Goal: Task Accomplishment & Management: Manage account settings

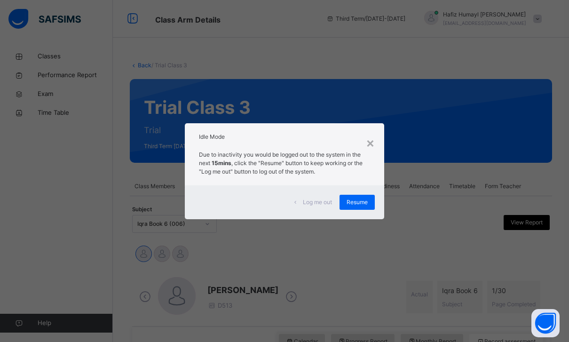
scroll to position [124, 0]
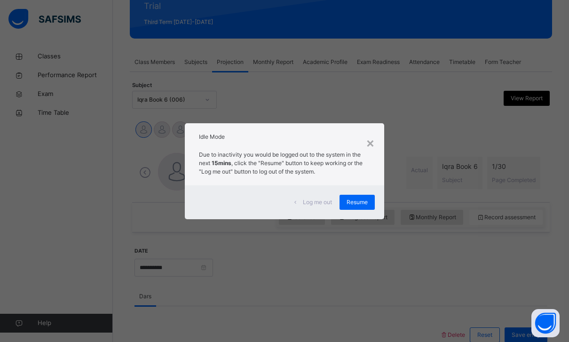
click at [360, 199] on span "Resume" at bounding box center [357, 202] width 21 height 8
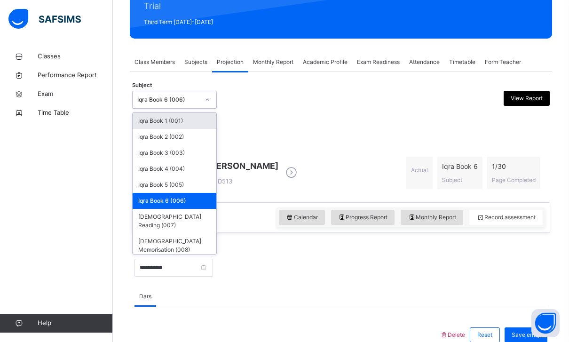
scroll to position [124, 0]
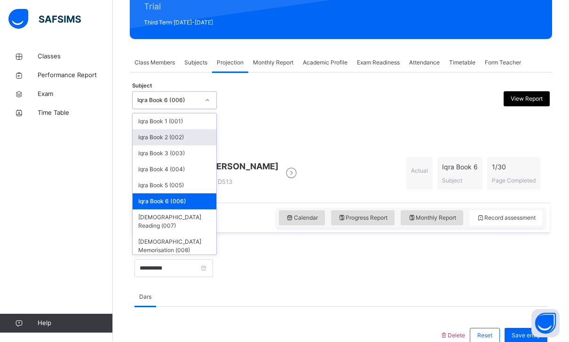
click at [148, 136] on div "Iqra Book 2 (002)" at bounding box center [175, 137] width 84 height 16
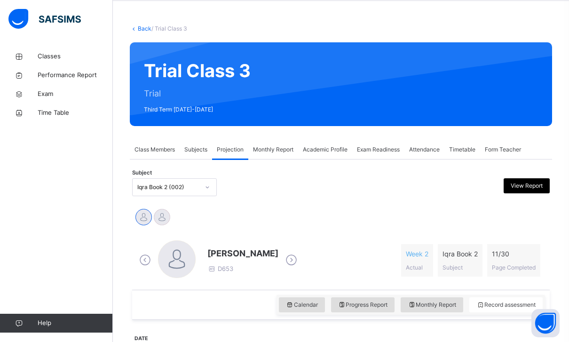
scroll to position [37, 0]
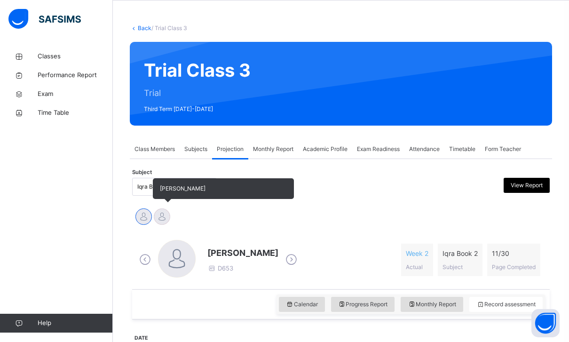
click at [159, 212] on div at bounding box center [162, 216] width 16 height 16
click at [143, 215] on div at bounding box center [144, 216] width 16 height 16
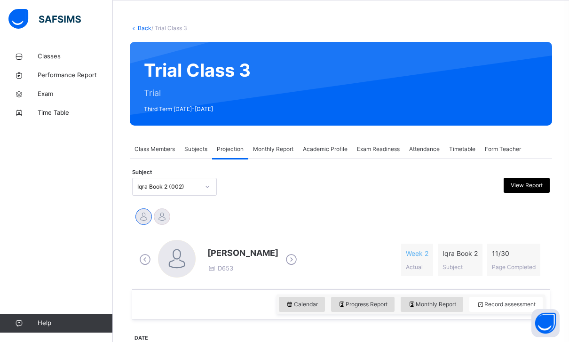
scroll to position [0, 0]
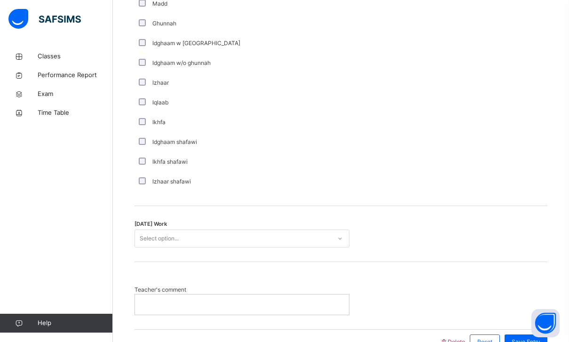
click at [209, 236] on div "Select option..." at bounding box center [233, 238] width 196 height 15
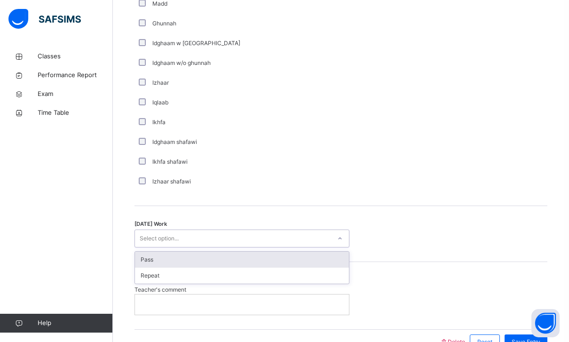
scroll to position [664, 0]
click at [254, 184] on div "Izhaar shafawi" at bounding box center [252, 182] width 231 height 8
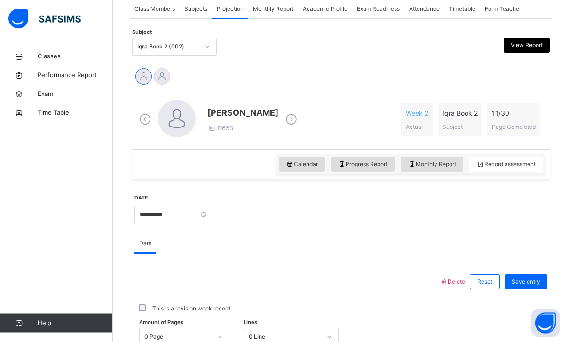
scroll to position [177, 0]
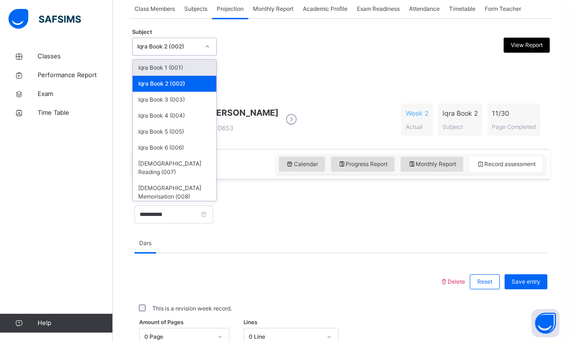
click at [211, 40] on div at bounding box center [207, 46] width 16 height 15
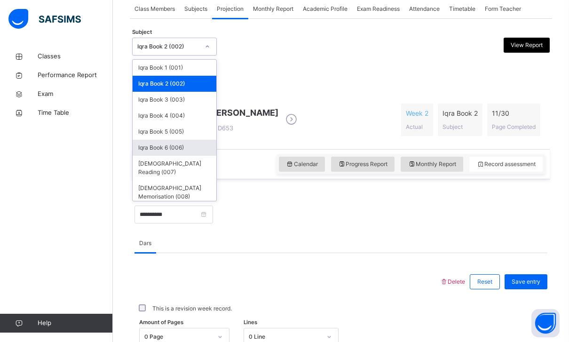
click at [193, 155] on div "Iqra Book 6 (006)" at bounding box center [175, 148] width 84 height 16
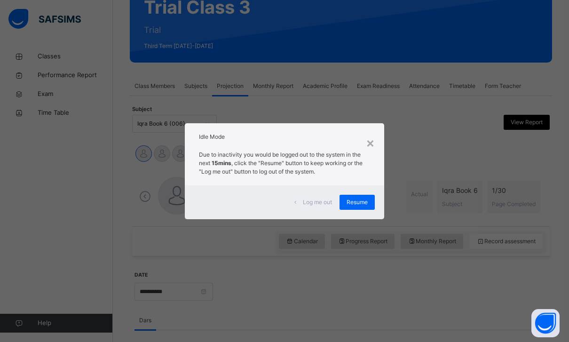
scroll to position [102, 0]
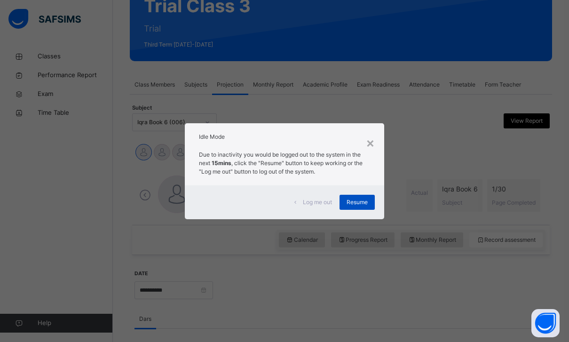
click at [355, 204] on span "Resume" at bounding box center [357, 202] width 21 height 8
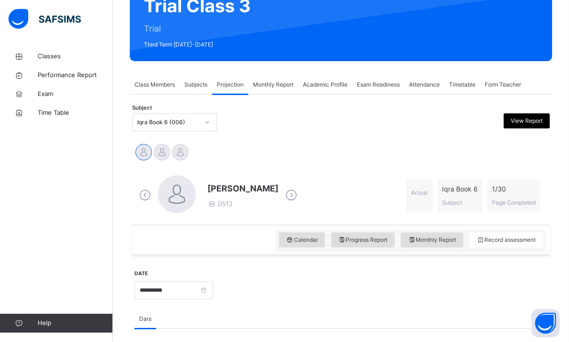
click at [395, 93] on div "Exam Readiness" at bounding box center [378, 84] width 52 height 19
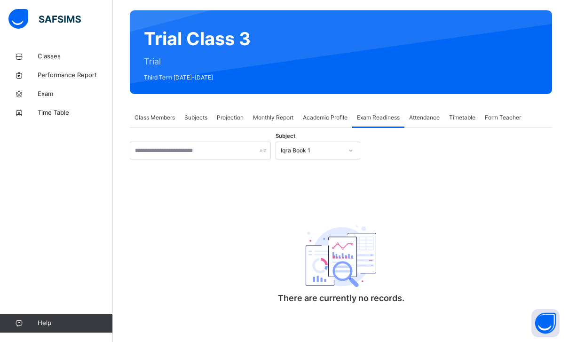
scroll to position [69, 0]
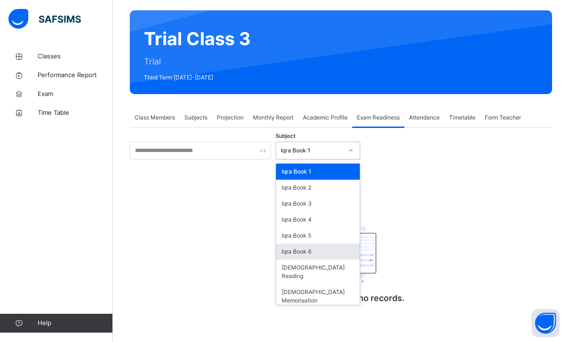
click at [342, 247] on div "Iqra Book 6" at bounding box center [318, 252] width 84 height 16
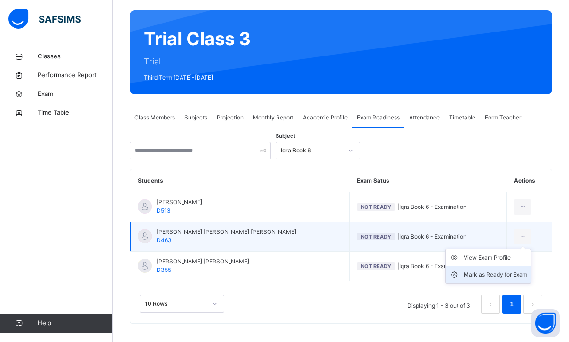
click at [513, 272] on div "Mark as Ready for Exam" at bounding box center [496, 274] width 64 height 9
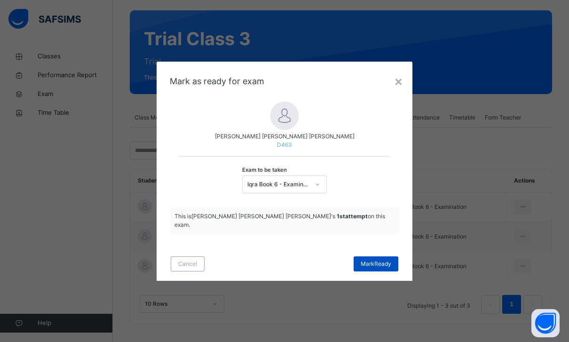
click at [383, 263] on span "[PERSON_NAME]" at bounding box center [376, 264] width 31 height 8
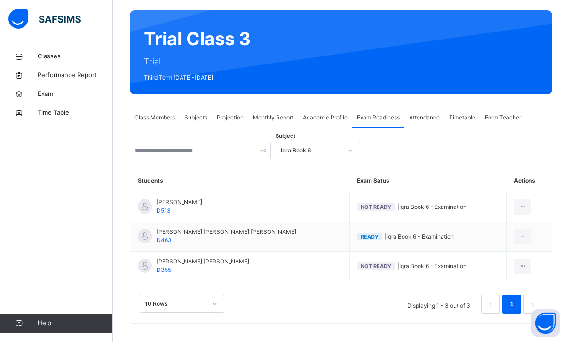
click at [427, 118] on span "Attendance" at bounding box center [424, 117] width 31 height 8
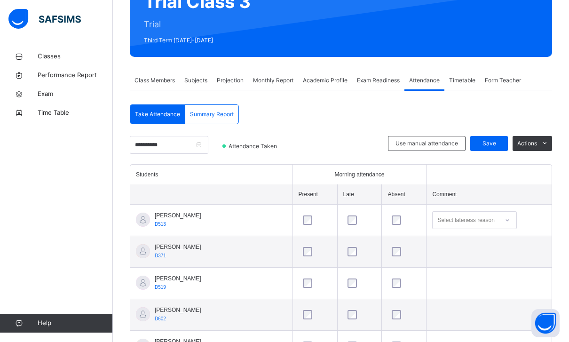
scroll to position [79, 0]
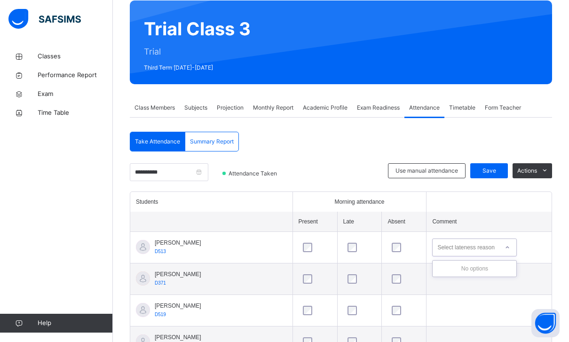
click at [489, 247] on div "Select lateness reason" at bounding box center [466, 248] width 57 height 18
click at [485, 240] on div "Select lateness reason" at bounding box center [466, 248] width 57 height 18
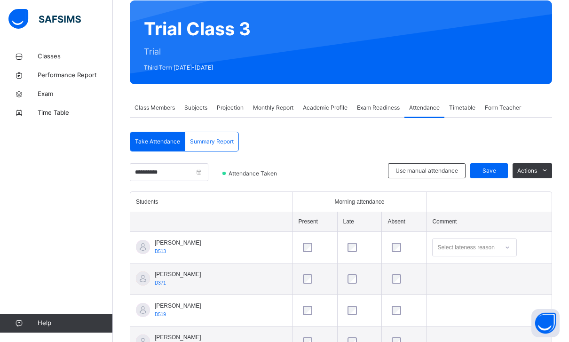
click at [231, 106] on span "Projection" at bounding box center [230, 108] width 27 height 8
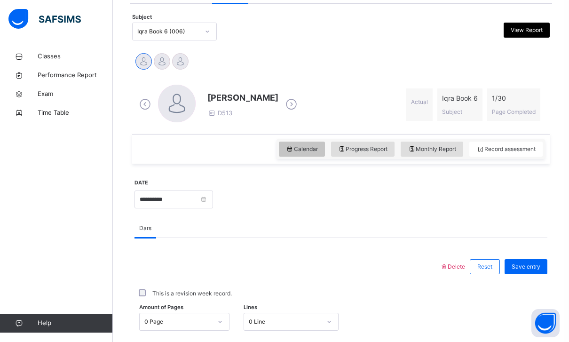
click at [295, 149] on span "Calendar" at bounding box center [302, 149] width 32 height 8
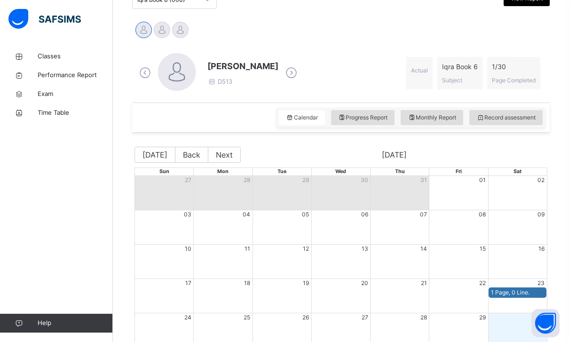
scroll to position [276, 0]
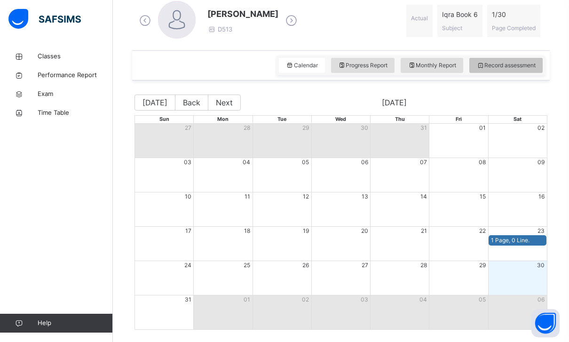
click at [500, 64] on span "Record assessment" at bounding box center [506, 65] width 59 height 8
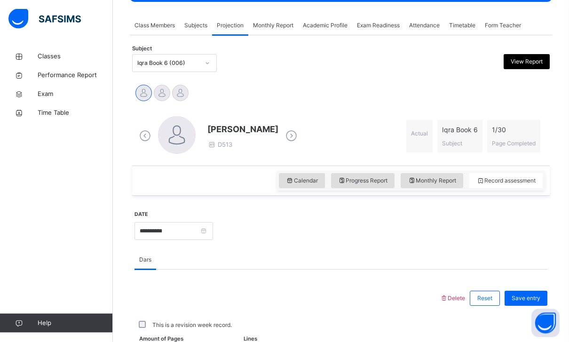
scroll to position [161, 0]
click at [299, 134] on icon at bounding box center [291, 136] width 16 height 14
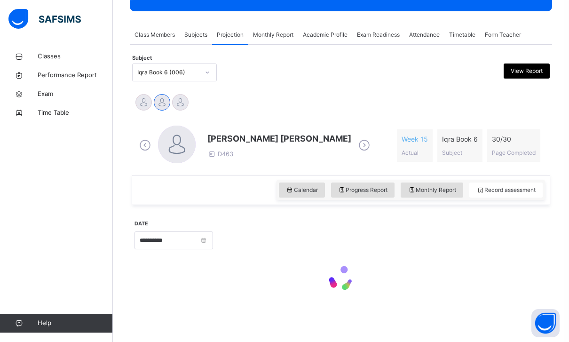
scroll to position [121, 0]
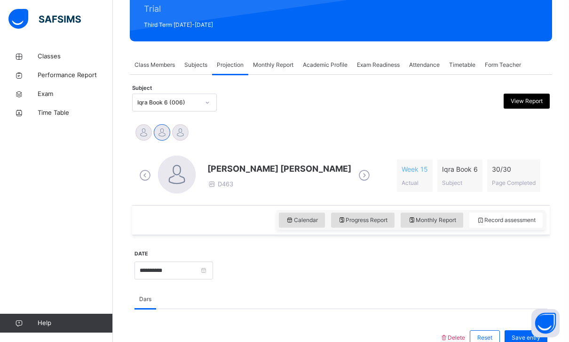
click at [151, 172] on icon at bounding box center [145, 175] width 16 height 14
click at [300, 174] on icon at bounding box center [291, 175] width 16 height 14
click at [145, 177] on icon at bounding box center [145, 175] width 16 height 14
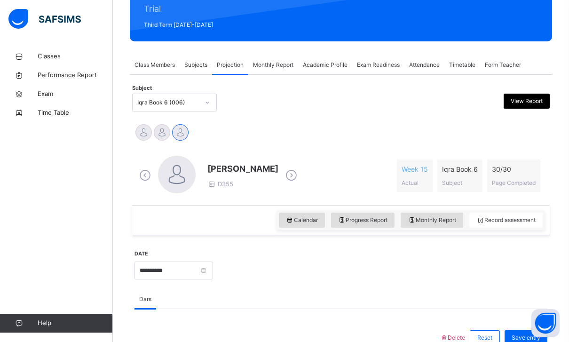
click at [295, 174] on icon at bounding box center [291, 175] width 16 height 14
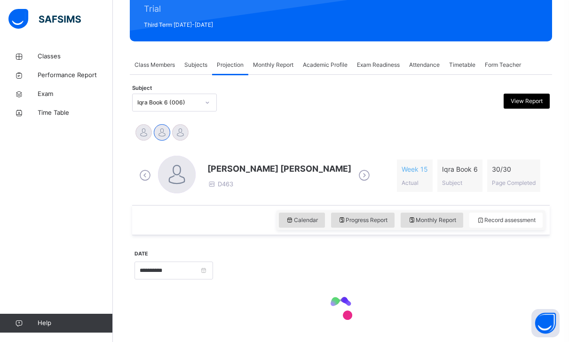
click at [295, 174] on span "[PERSON_NAME] [PERSON_NAME]" at bounding box center [279, 168] width 144 height 13
click at [373, 176] on icon at bounding box center [364, 175] width 16 height 14
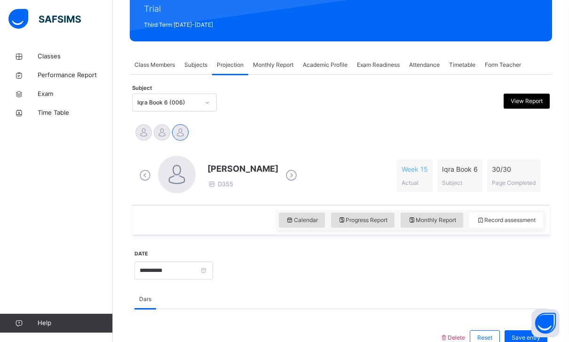
click at [299, 175] on icon at bounding box center [291, 175] width 16 height 14
click at [300, 175] on icon at bounding box center [291, 175] width 16 height 14
click at [373, 175] on icon at bounding box center [364, 175] width 16 height 14
click at [300, 174] on icon at bounding box center [291, 175] width 16 height 14
click at [300, 175] on icon at bounding box center [291, 175] width 16 height 14
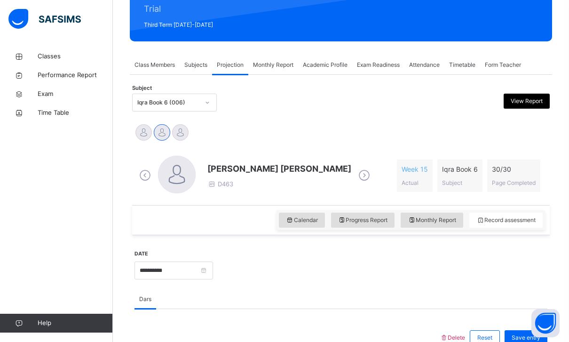
click at [373, 175] on icon at bounding box center [364, 175] width 16 height 14
click at [295, 175] on icon at bounding box center [291, 175] width 16 height 14
click at [300, 175] on icon at bounding box center [291, 175] width 16 height 14
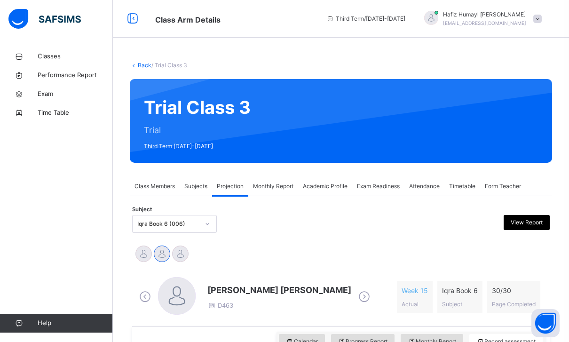
click at [497, 194] on div "Form Teacher" at bounding box center [503, 186] width 46 height 19
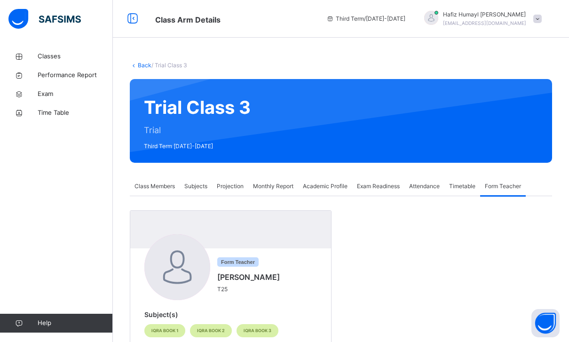
click at [232, 184] on span "Projection" at bounding box center [230, 186] width 27 height 8
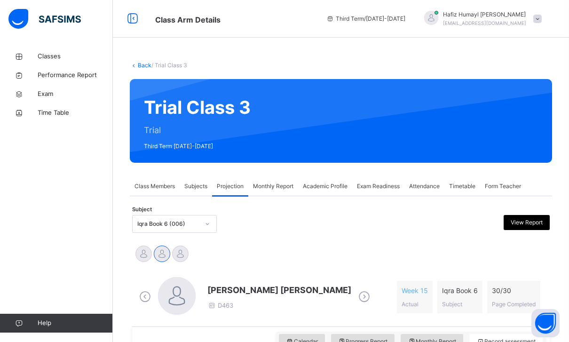
click at [161, 215] on div "Subject Iqra Book 6 (006) View Report" at bounding box center [341, 223] width 418 height 27
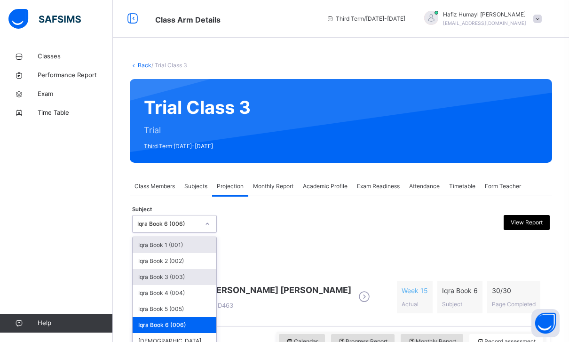
click at [153, 276] on div "Iqra Book 3 (003)" at bounding box center [175, 277] width 84 height 16
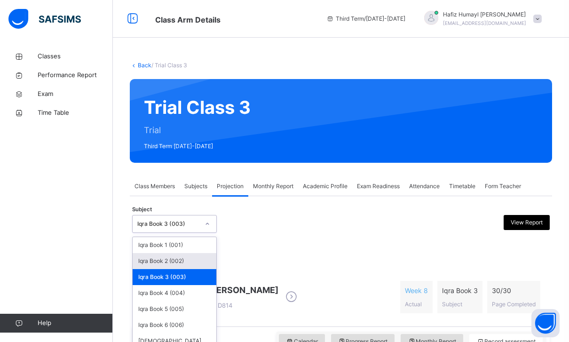
click at [154, 256] on div "Iqra Book 2 (002)" at bounding box center [175, 261] width 84 height 16
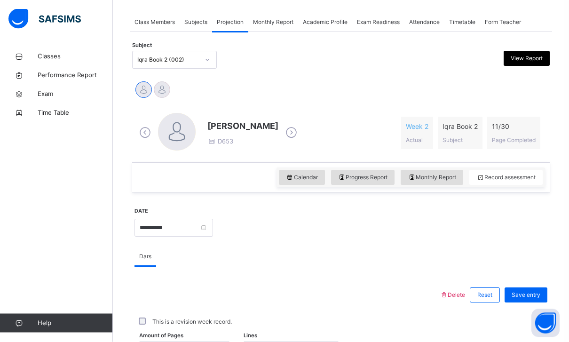
scroll to position [166, 0]
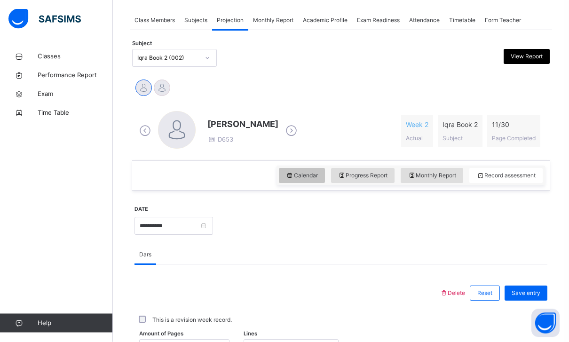
click at [284, 182] on div "Calendar" at bounding box center [302, 175] width 46 height 15
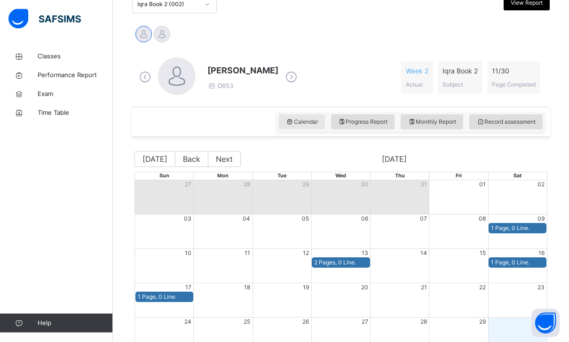
scroll to position [276, 0]
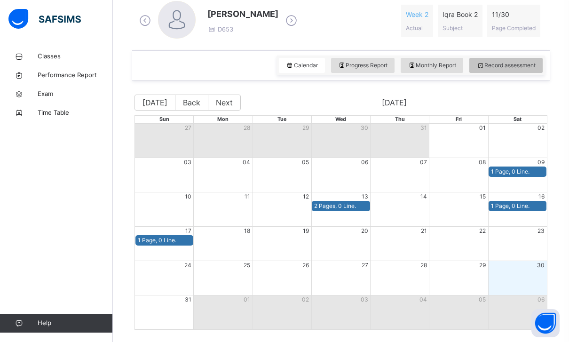
click at [515, 62] on span "Record assessment" at bounding box center [506, 65] width 59 height 8
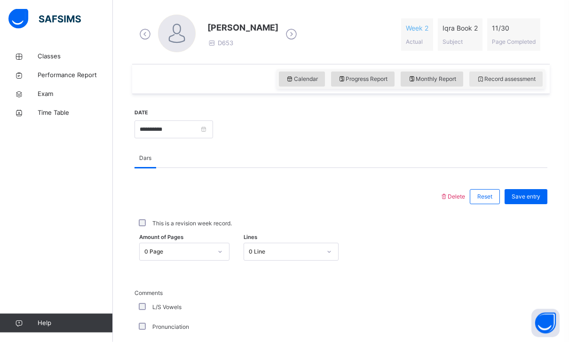
scroll to position [263, 0]
click at [213, 116] on div "**********" at bounding box center [174, 128] width 79 height 40
click at [213, 121] on input "**********" at bounding box center [174, 129] width 79 height 18
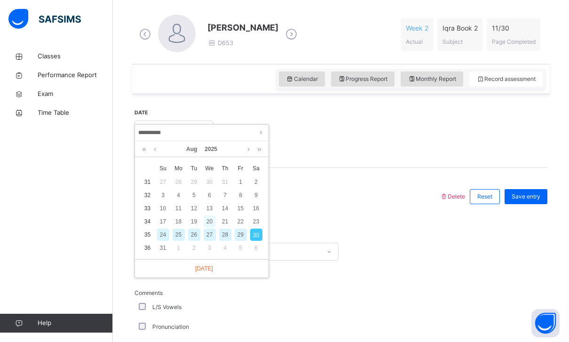
click at [207, 219] on div "20" at bounding box center [210, 221] width 12 height 12
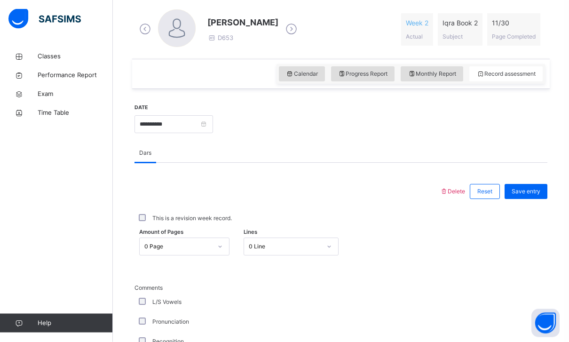
scroll to position [331, 0]
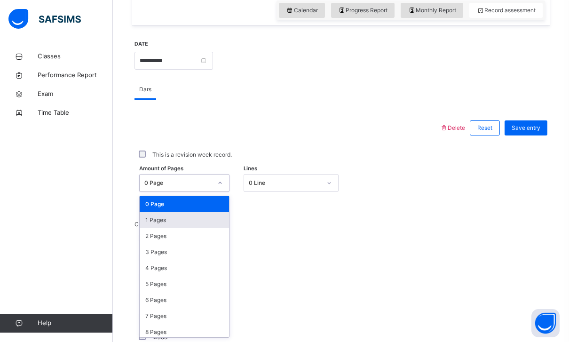
click at [152, 220] on div "1 Pages" at bounding box center [184, 220] width 89 height 16
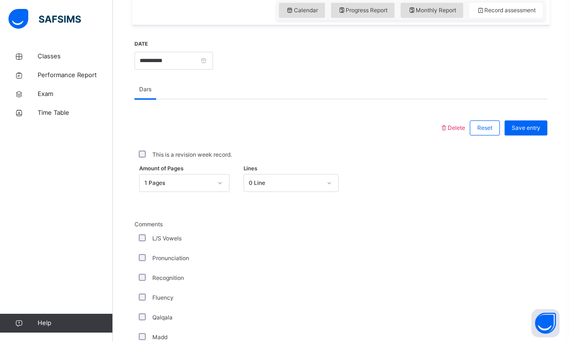
click at [540, 143] on div "This is a revision week record." at bounding box center [341, 154] width 413 height 29
click at [539, 142] on div "This is a revision week record." at bounding box center [341, 154] width 413 height 29
click at [540, 131] on span "Save entry" at bounding box center [526, 128] width 29 height 8
click at [535, 122] on div "Save entry" at bounding box center [526, 127] width 43 height 15
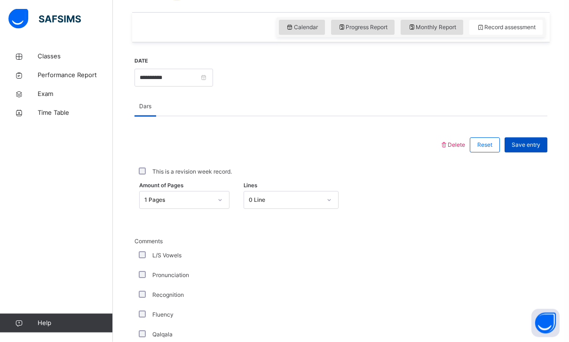
click at [532, 138] on div "Save entry" at bounding box center [526, 145] width 43 height 15
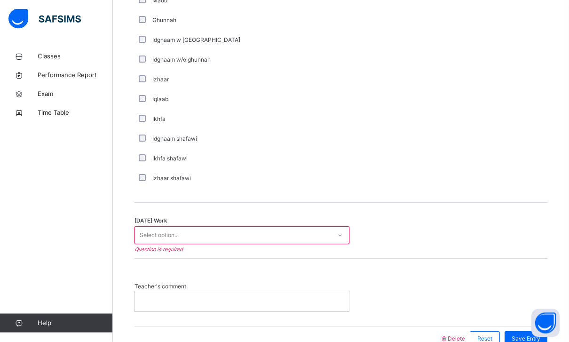
scroll to position [670, 0]
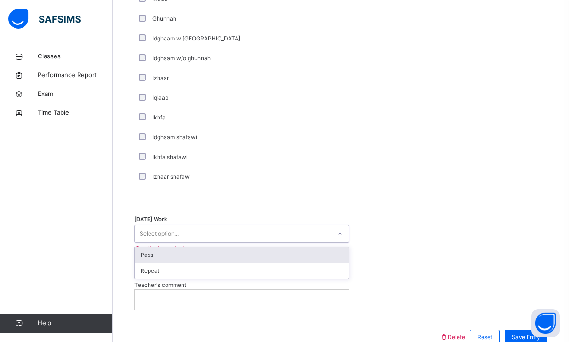
click at [146, 252] on div "Pass" at bounding box center [242, 255] width 214 height 16
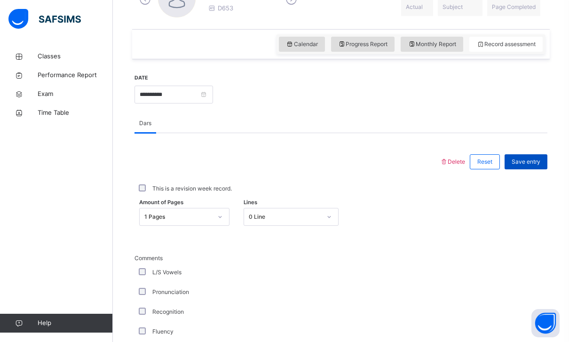
click at [539, 165] on span "Save entry" at bounding box center [526, 162] width 29 height 8
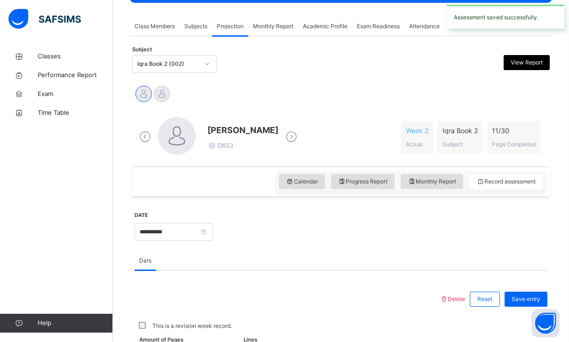
scroll to position [166, 0]
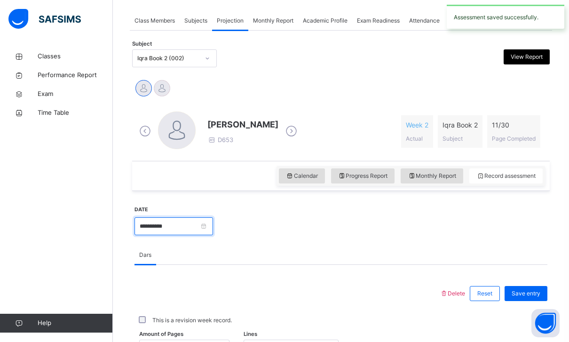
click at [213, 229] on input "**********" at bounding box center [174, 226] width 79 height 18
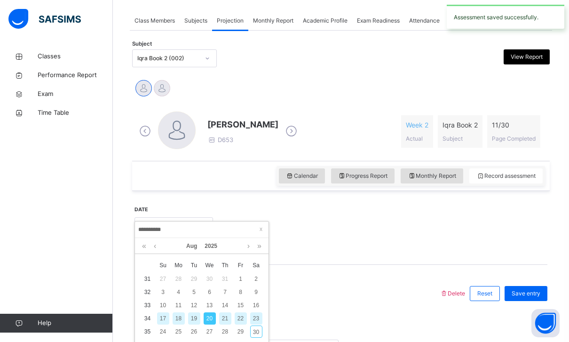
click at [258, 319] on div "23" at bounding box center [256, 318] width 12 height 12
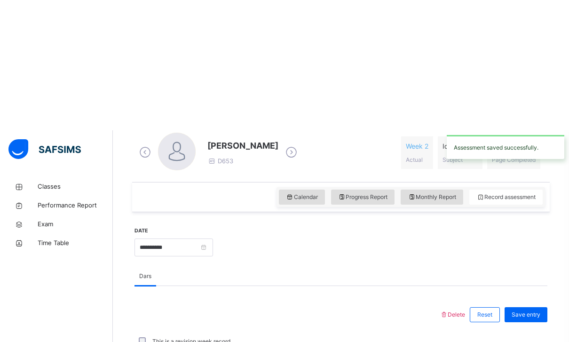
scroll to position [279, 0]
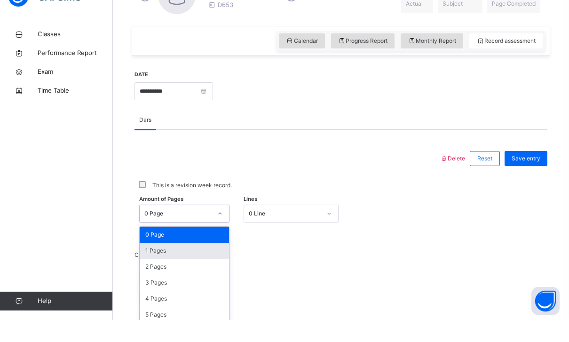
click at [154, 265] on div "1 Pages" at bounding box center [184, 273] width 89 height 16
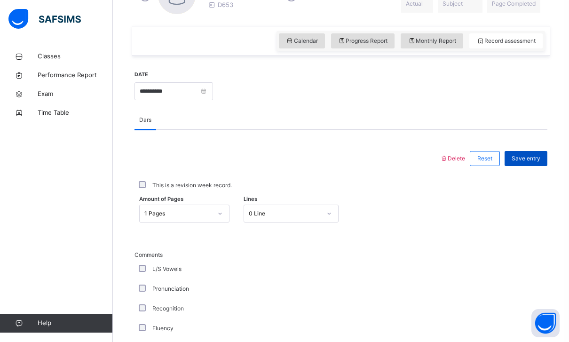
click at [542, 156] on div "Save entry" at bounding box center [526, 158] width 43 height 15
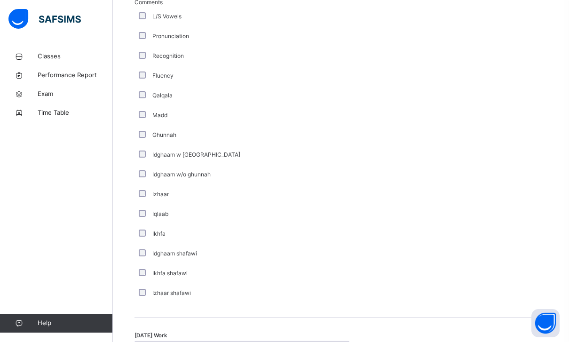
scroll to position [566, 0]
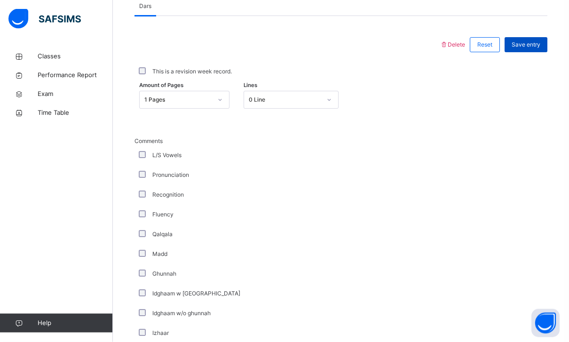
click at [539, 48] on span "Save entry" at bounding box center [526, 45] width 29 height 8
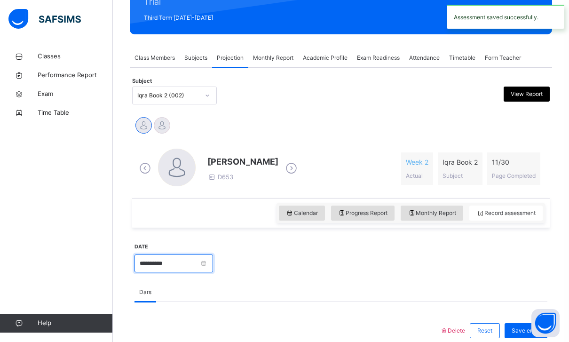
click at [213, 261] on input "**********" at bounding box center [174, 264] width 79 height 18
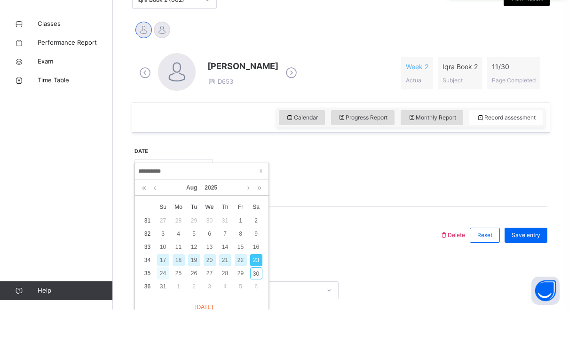
click at [161, 300] on div "24" at bounding box center [163, 306] width 12 height 12
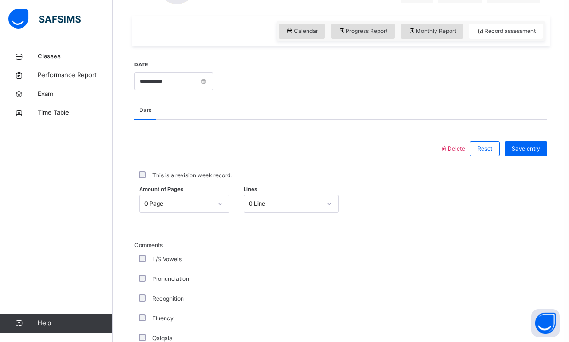
scroll to position [315, 0]
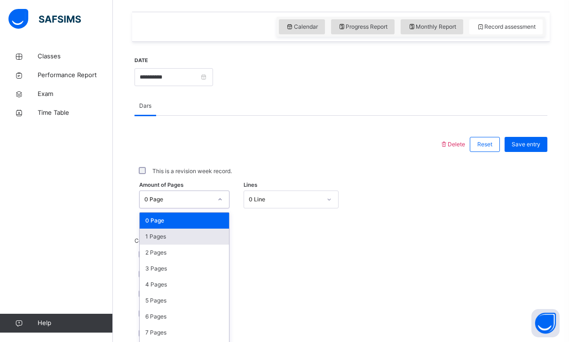
click at [150, 239] on div "1 Pages" at bounding box center [184, 237] width 89 height 16
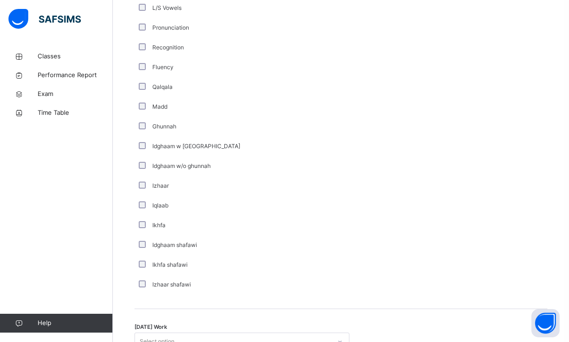
scroll to position [593, 0]
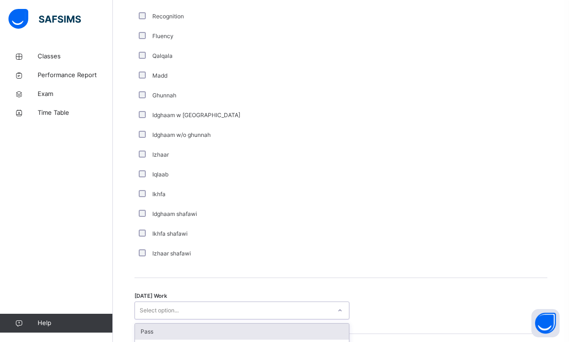
click at [150, 325] on div "Pass" at bounding box center [242, 332] width 214 height 16
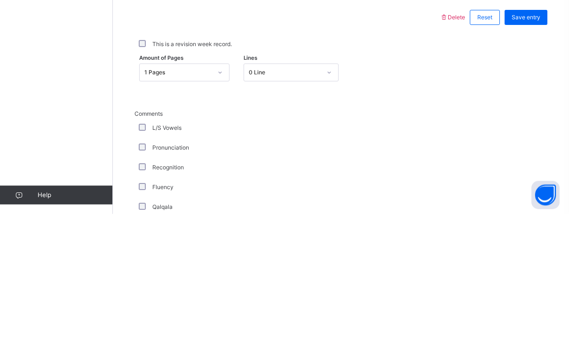
scroll to position [290, 0]
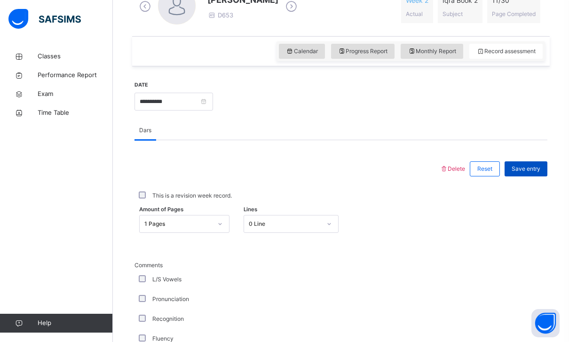
click at [536, 166] on span "Save entry" at bounding box center [526, 169] width 29 height 8
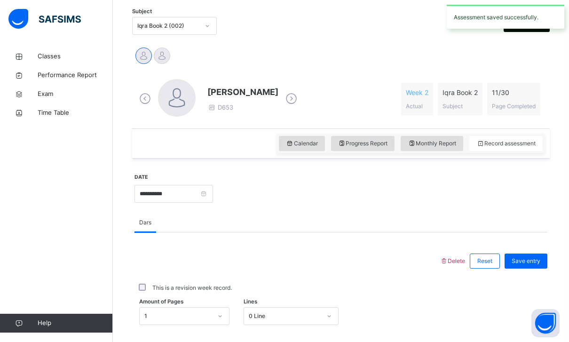
scroll to position [197, 0]
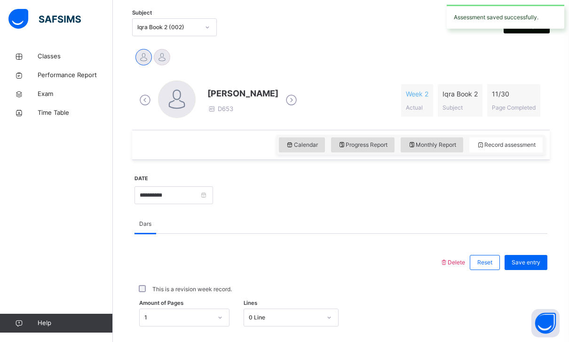
click at [213, 183] on div "**********" at bounding box center [174, 194] width 79 height 40
click at [213, 190] on input "**********" at bounding box center [174, 195] width 79 height 18
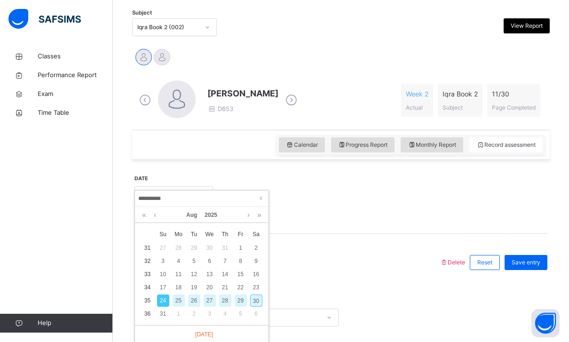
click at [211, 300] on div "27" at bounding box center [210, 301] width 12 height 12
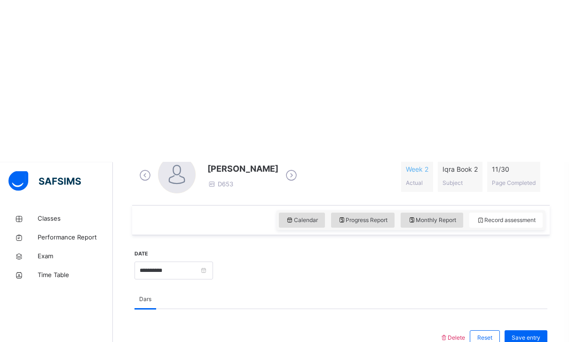
scroll to position [284, 0]
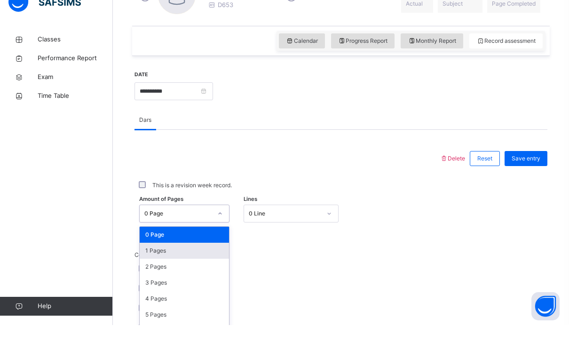
click at [148, 260] on div "1 Pages" at bounding box center [184, 268] width 89 height 16
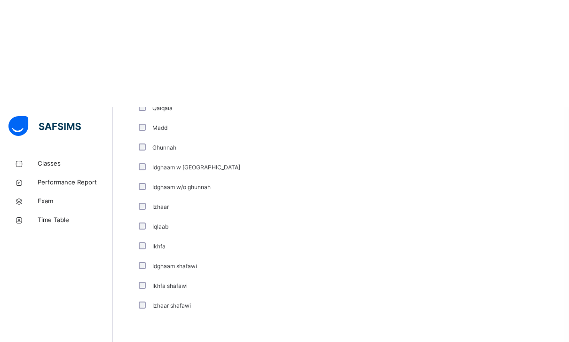
scroll to position [686, 0]
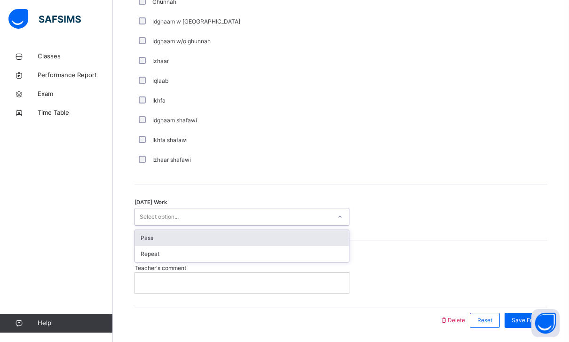
click at [144, 239] on div "Pass" at bounding box center [242, 238] width 214 height 16
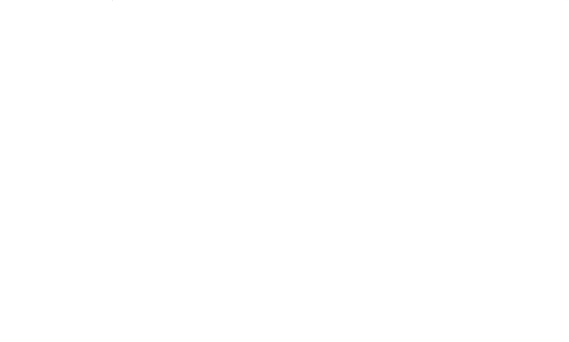
scroll to position [326, 0]
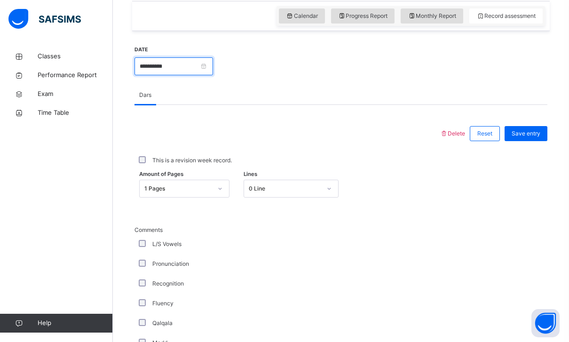
click at [213, 65] on input "**********" at bounding box center [174, 66] width 79 height 18
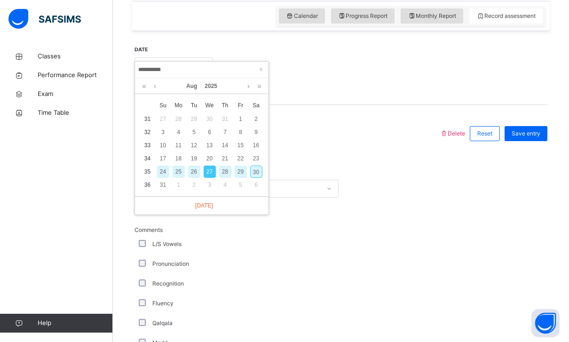
click at [162, 170] on div "24" at bounding box center [163, 172] width 12 height 12
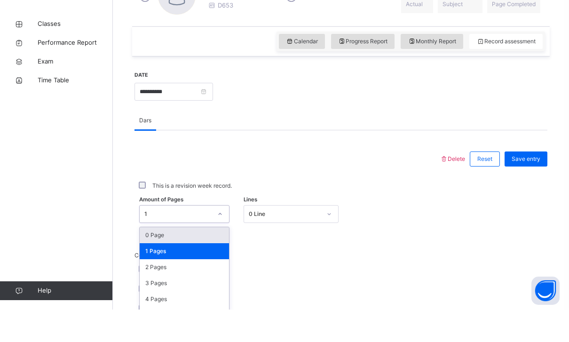
scroll to position [268, 0]
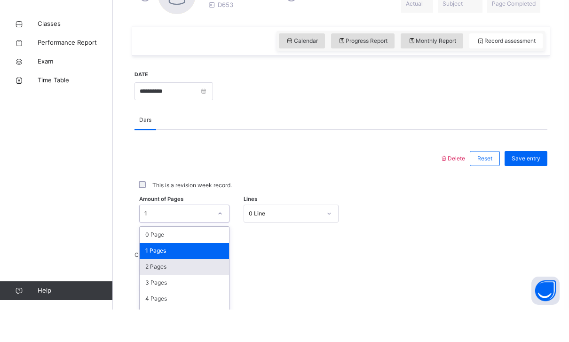
click at [147, 291] on div "2 Pages" at bounding box center [184, 299] width 89 height 16
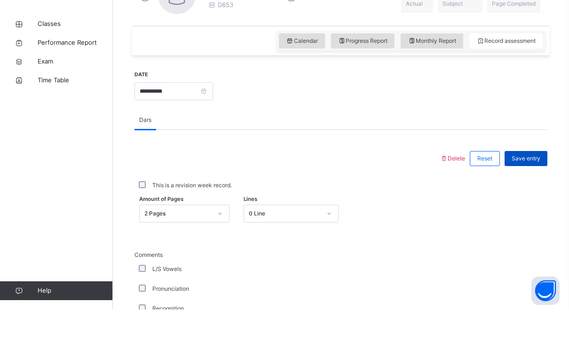
click at [546, 183] on div "Save entry" at bounding box center [526, 190] width 43 height 15
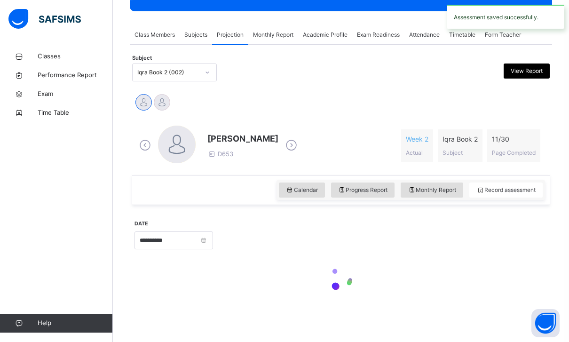
scroll to position [121, 0]
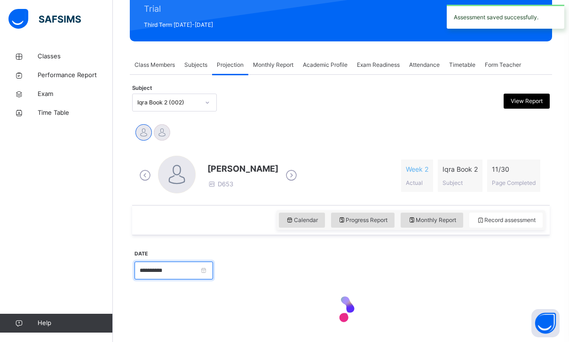
click at [209, 268] on input "**********" at bounding box center [174, 271] width 79 height 18
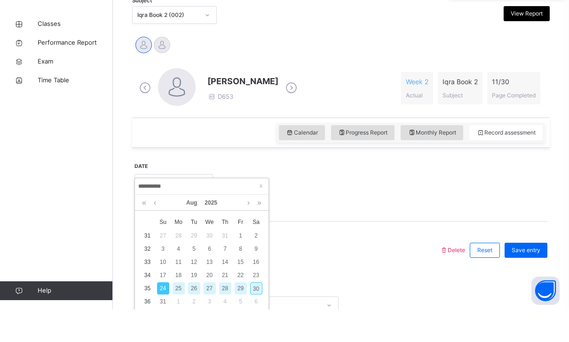
click at [209, 315] on div "27" at bounding box center [210, 321] width 12 height 12
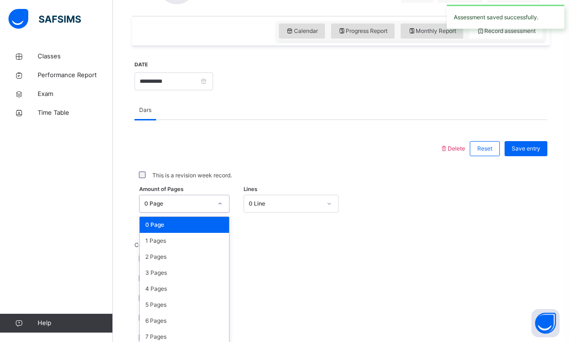
scroll to position [310, 0]
click at [144, 229] on div "0 Page" at bounding box center [184, 225] width 89 height 16
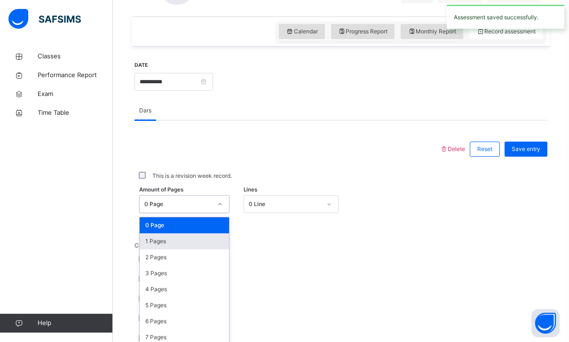
click at [147, 238] on div "1 Pages" at bounding box center [184, 241] width 89 height 16
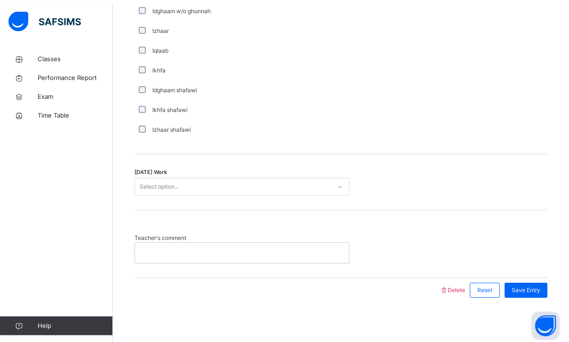
scroll to position [689, 0]
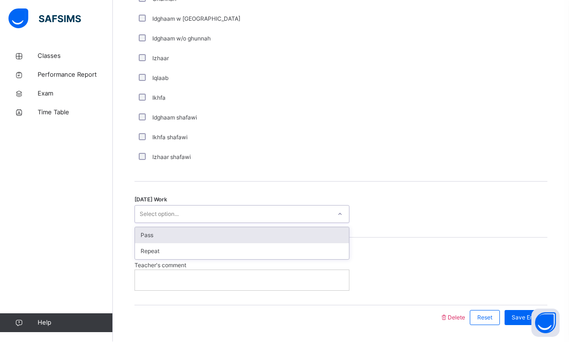
click at [143, 232] on div "Pass" at bounding box center [242, 236] width 214 height 16
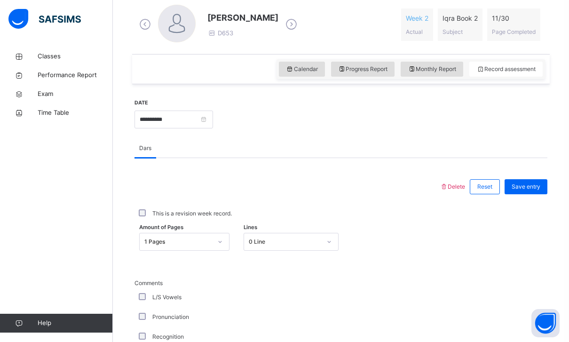
scroll to position [235, 0]
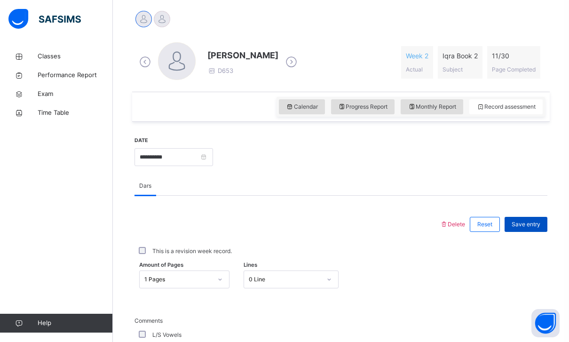
click at [539, 222] on span "Save entry" at bounding box center [526, 224] width 29 height 8
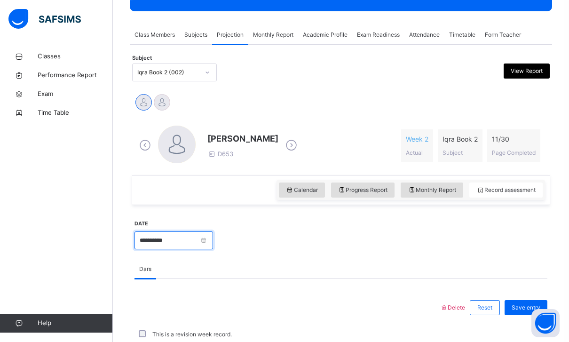
click at [207, 244] on input "**********" at bounding box center [174, 240] width 79 height 18
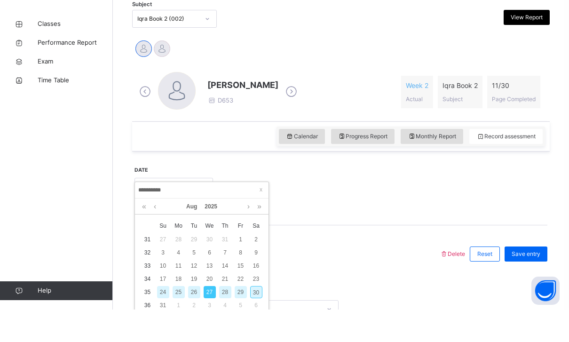
click at [256, 319] on div "30" at bounding box center [256, 325] width 12 height 12
type input "**********"
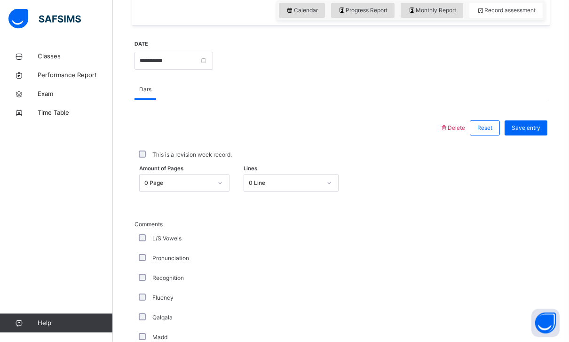
scroll to position [331, 0]
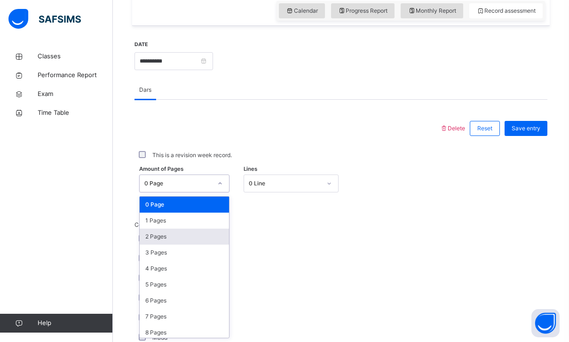
click at [145, 237] on div "2 Pages" at bounding box center [184, 237] width 89 height 16
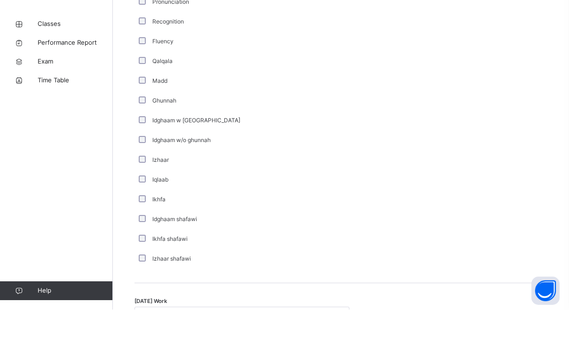
scroll to position [689, 0]
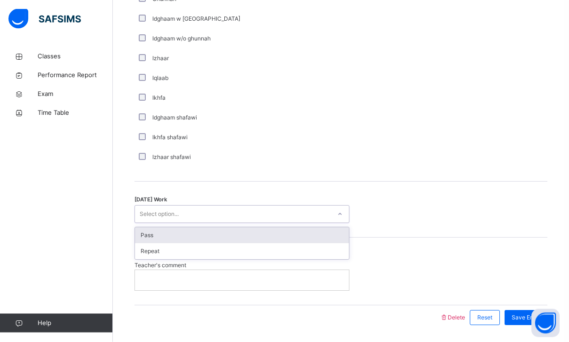
click at [145, 232] on div "Pass" at bounding box center [242, 236] width 214 height 16
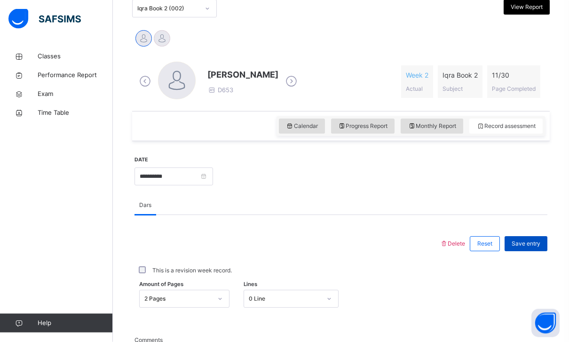
click at [534, 241] on span "Save entry" at bounding box center [526, 244] width 29 height 8
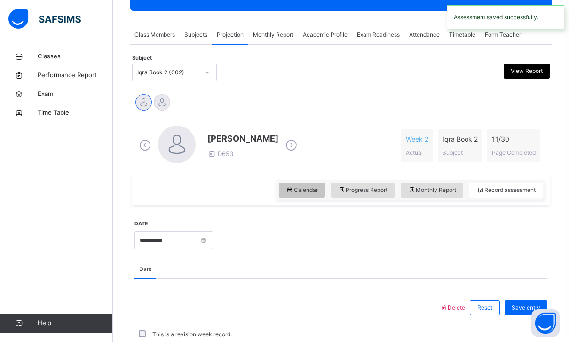
click at [301, 183] on div "Calendar" at bounding box center [302, 190] width 46 height 15
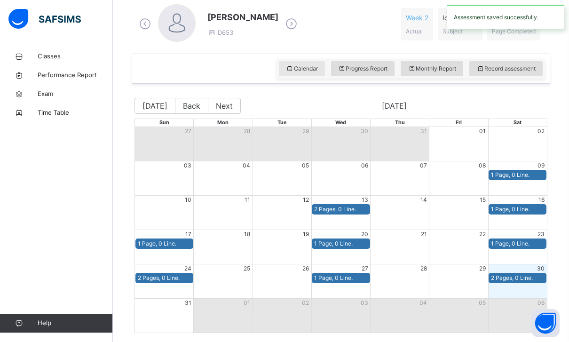
scroll to position [306, 0]
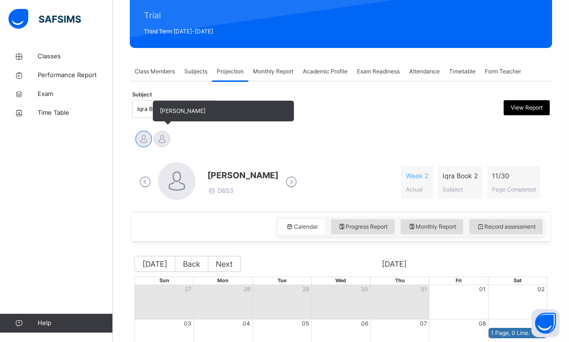
click at [164, 136] on div at bounding box center [162, 139] width 16 height 16
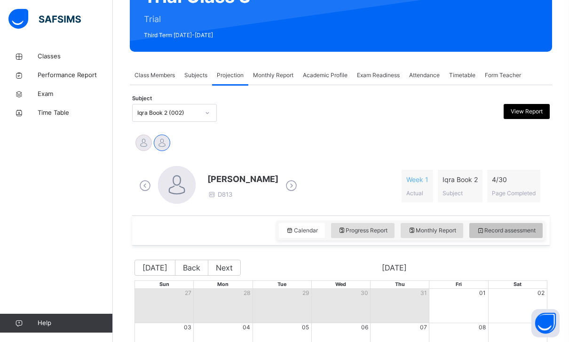
click at [496, 228] on span "Record assessment" at bounding box center [506, 230] width 59 height 8
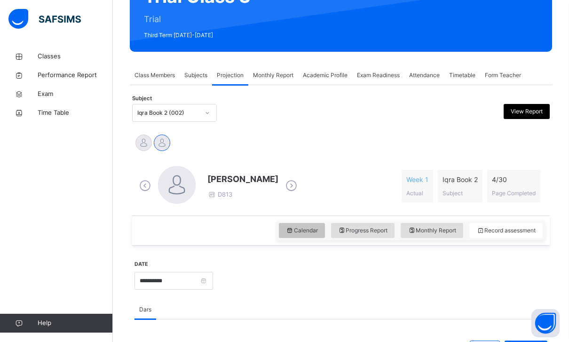
click at [297, 237] on div "Calendar" at bounding box center [302, 230] width 46 height 15
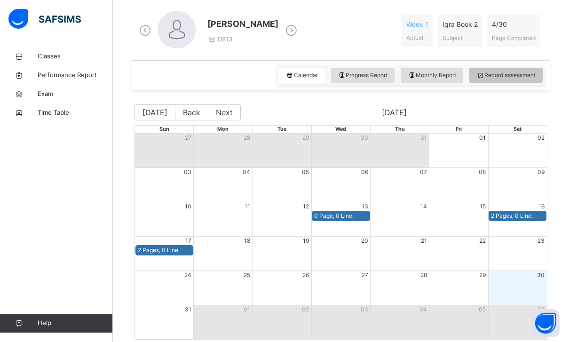
click at [501, 76] on span "Record assessment" at bounding box center [506, 75] width 59 height 8
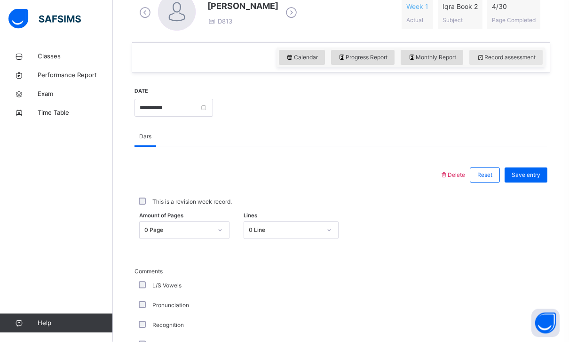
scroll to position [300, 0]
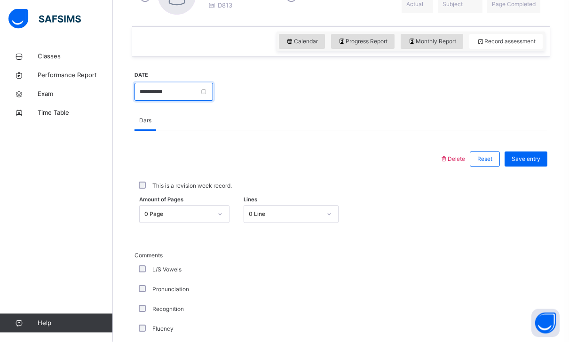
click at [213, 96] on input "**********" at bounding box center [174, 92] width 79 height 18
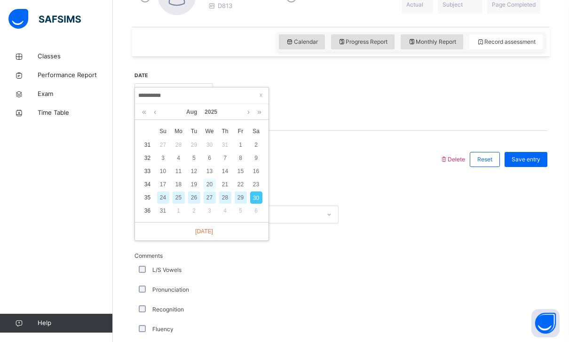
click at [208, 183] on div "20" at bounding box center [210, 184] width 12 height 12
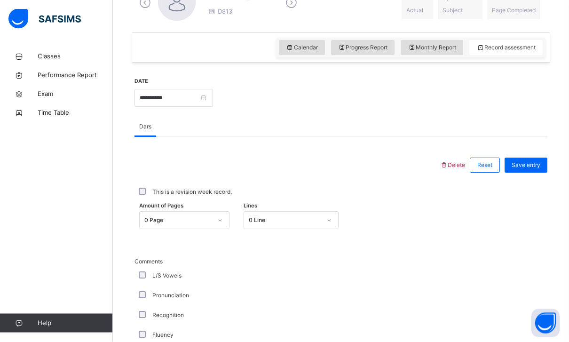
scroll to position [294, 0]
click at [162, 209] on span "Amount of Pages" at bounding box center [161, 207] width 44 height 8
click at [162, 208] on span "Amount of Pages" at bounding box center [161, 207] width 44 height 8
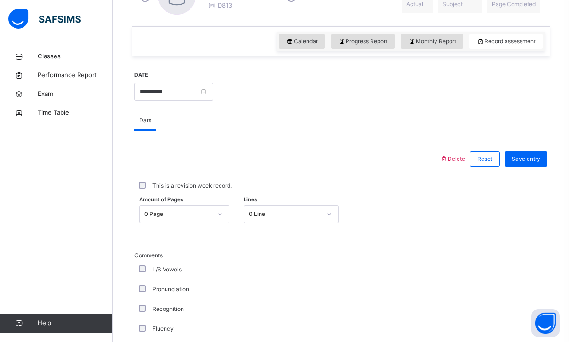
scroll to position [301, 0]
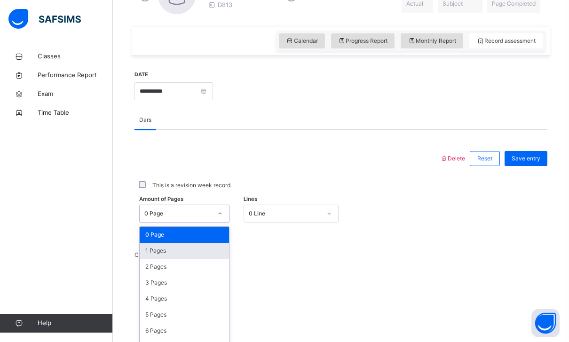
click at [150, 245] on div "1 Pages" at bounding box center [184, 251] width 89 height 16
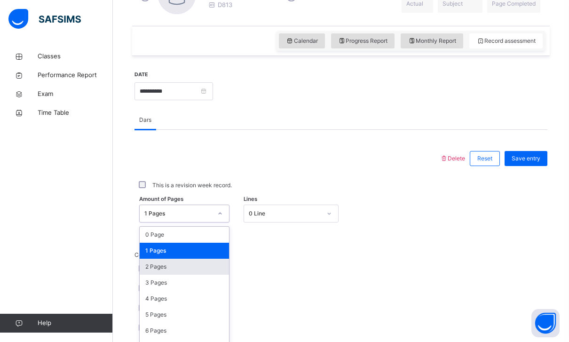
click at [150, 262] on div "2 Pages" at bounding box center [184, 267] width 89 height 16
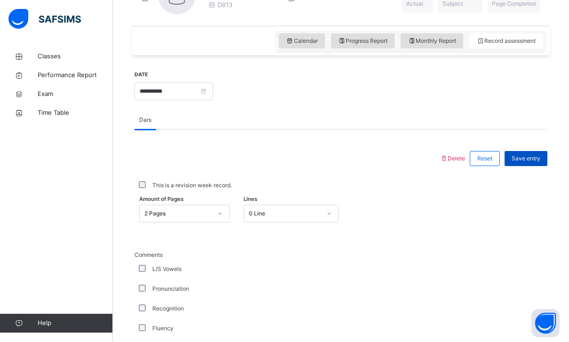
click at [539, 164] on div "Save entry" at bounding box center [526, 158] width 43 height 15
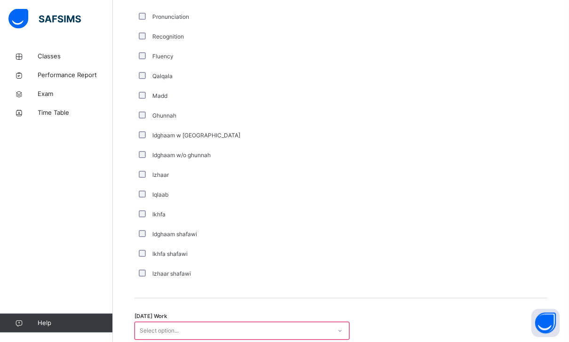
scroll to position [621, 0]
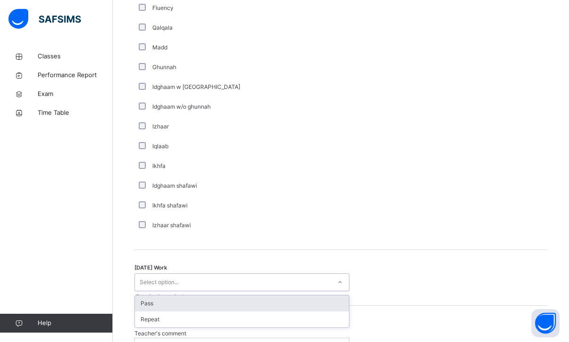
click at [148, 301] on div "Pass" at bounding box center [242, 303] width 214 height 16
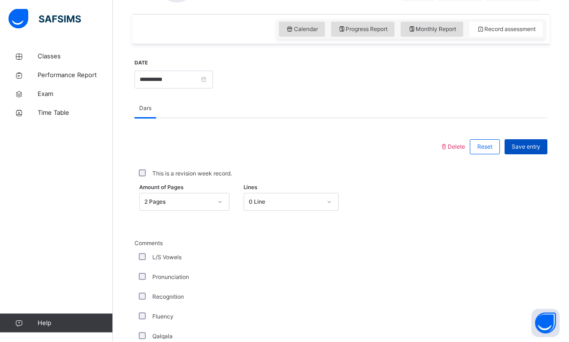
click at [526, 145] on span "Save entry" at bounding box center [526, 147] width 29 height 8
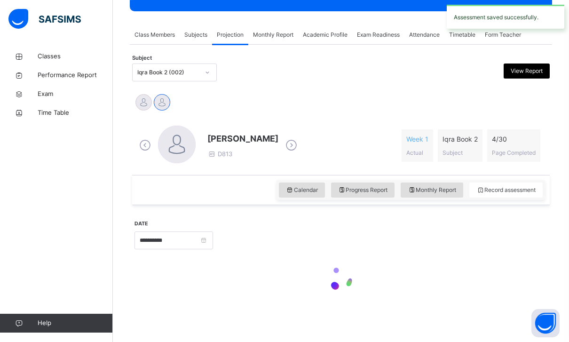
scroll to position [152, 0]
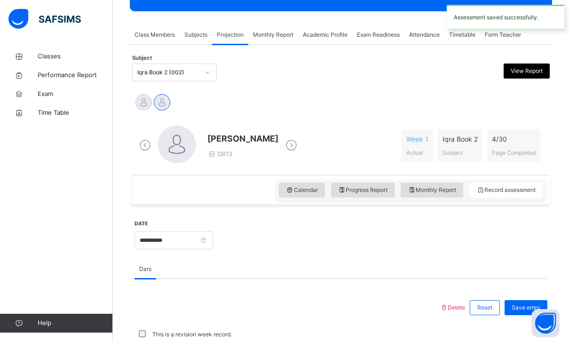
click at [208, 221] on div "**********" at bounding box center [174, 239] width 79 height 40
click at [213, 240] on input "**********" at bounding box center [174, 240] width 79 height 18
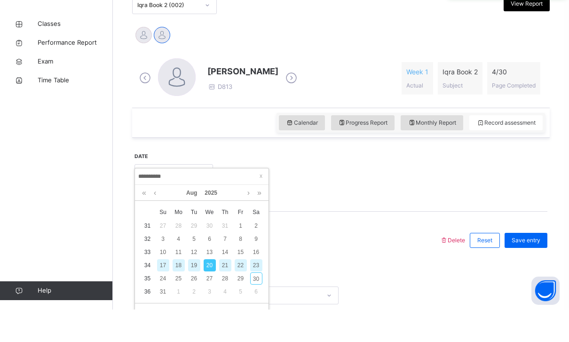
click at [258, 292] on div "23" at bounding box center [256, 298] width 12 height 12
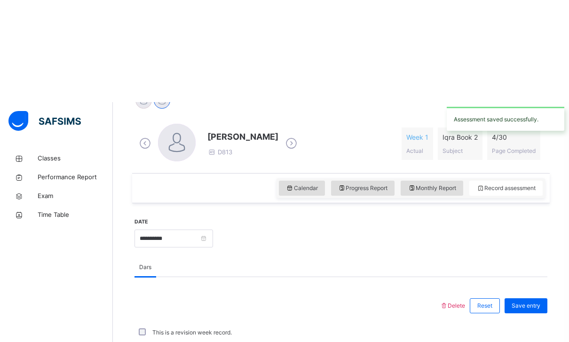
scroll to position [332, 0]
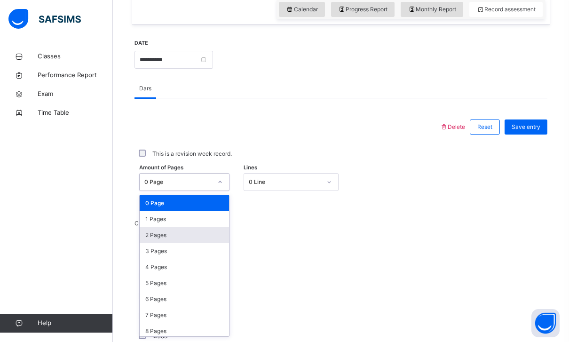
click at [151, 229] on div "2 Pages" at bounding box center [184, 235] width 89 height 16
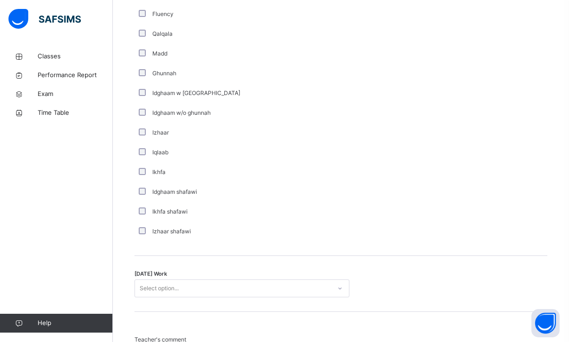
scroll to position [617, 0]
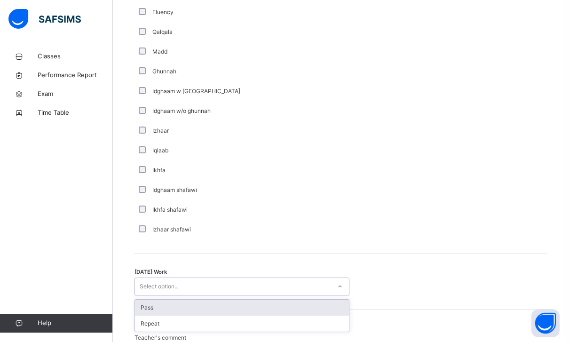
click at [148, 304] on div "Pass" at bounding box center [242, 308] width 214 height 16
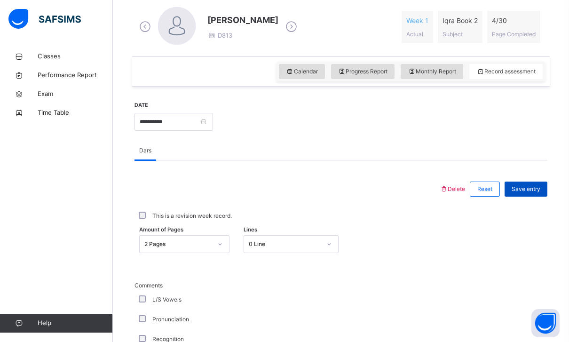
click at [527, 184] on div "Save entry" at bounding box center [526, 189] width 43 height 15
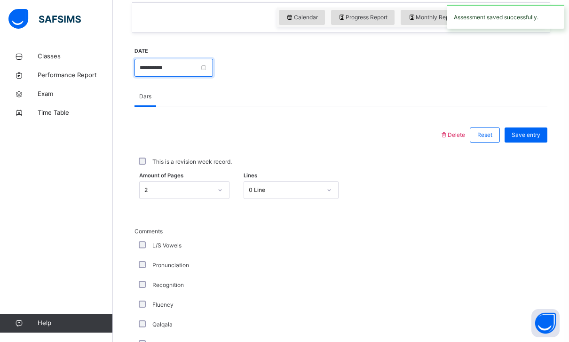
click at [208, 71] on input "**********" at bounding box center [174, 68] width 79 height 18
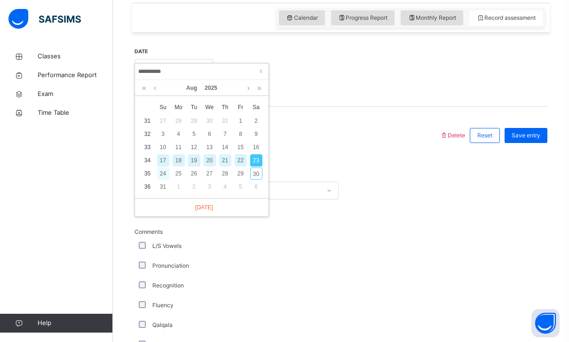
click at [164, 170] on div "24" at bounding box center [163, 174] width 12 height 12
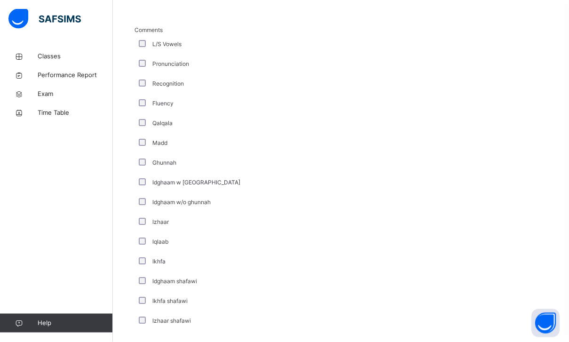
scroll to position [646, 0]
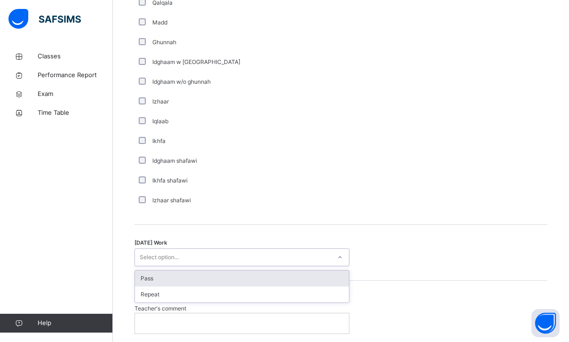
click at [145, 271] on div "Pass" at bounding box center [242, 279] width 214 height 16
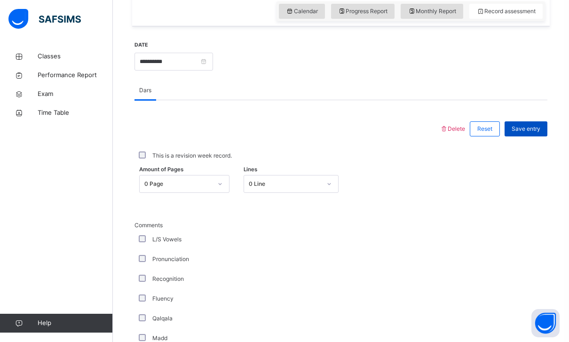
click at [534, 126] on span "Save entry" at bounding box center [526, 129] width 29 height 8
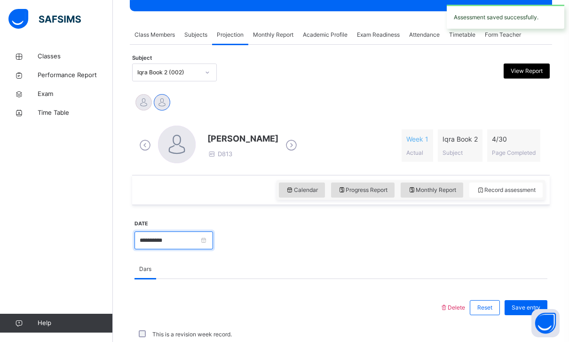
click at [213, 232] on input "**********" at bounding box center [174, 240] width 79 height 18
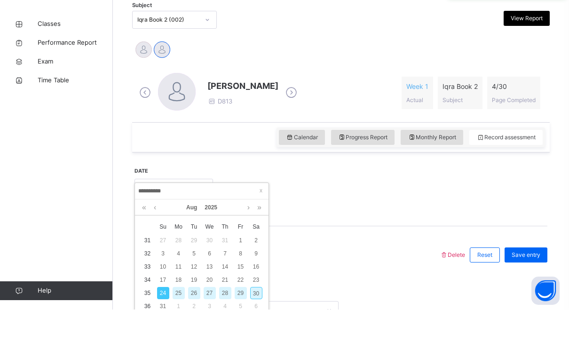
click at [210, 319] on div "27" at bounding box center [210, 325] width 12 height 12
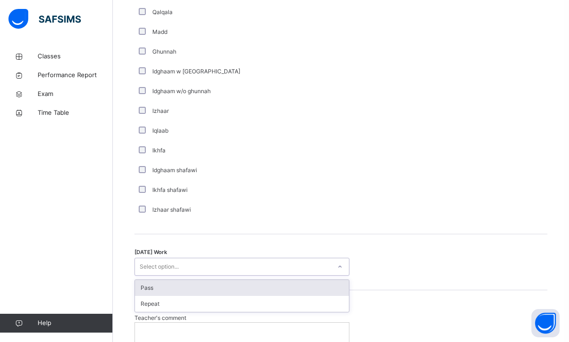
click at [144, 284] on div "Pass" at bounding box center [242, 288] width 214 height 16
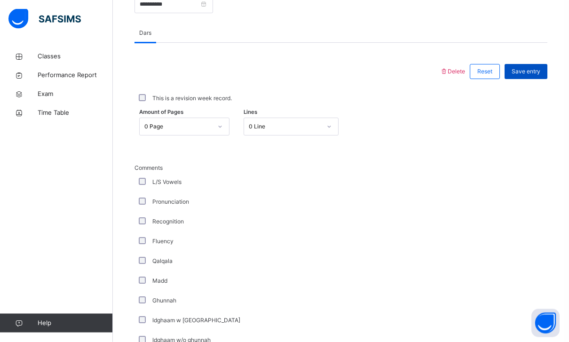
click at [534, 70] on span "Save entry" at bounding box center [526, 72] width 29 height 8
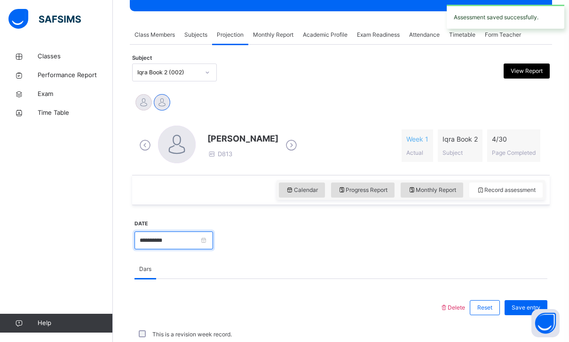
click at [213, 238] on input "**********" at bounding box center [174, 240] width 79 height 18
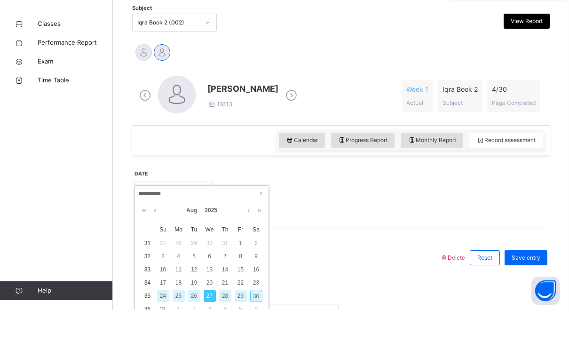
scroll to position [181, 0]
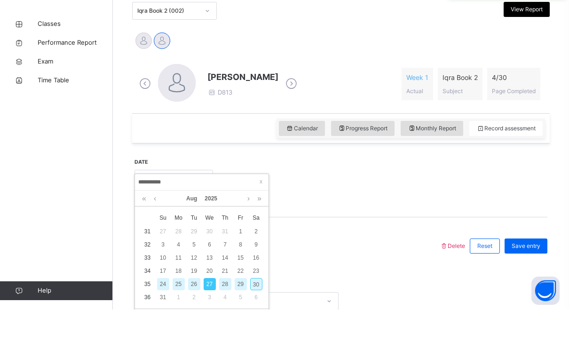
click at [255, 311] on div "30" at bounding box center [256, 317] width 12 height 12
type input "**********"
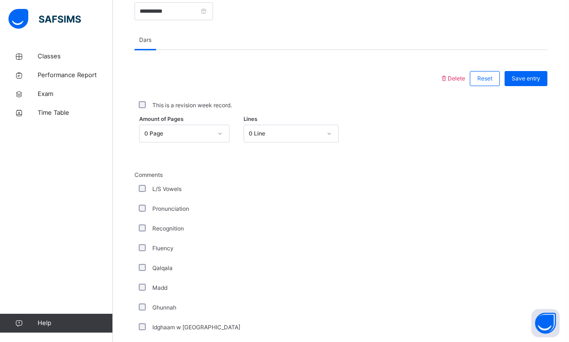
scroll to position [689, 0]
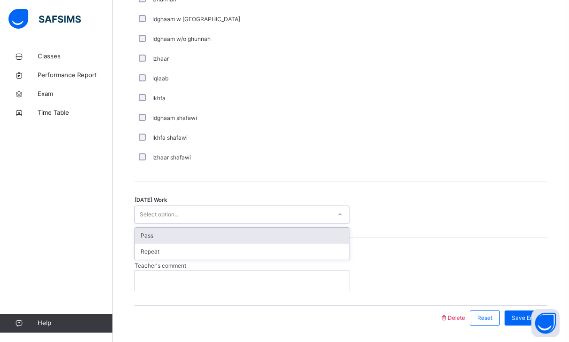
click at [144, 235] on div "Pass" at bounding box center [242, 236] width 214 height 16
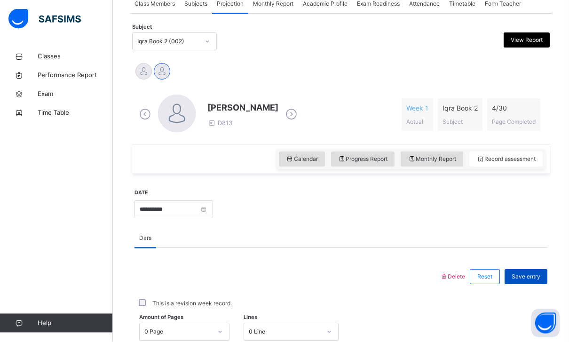
click at [529, 277] on span "Save entry" at bounding box center [526, 277] width 29 height 8
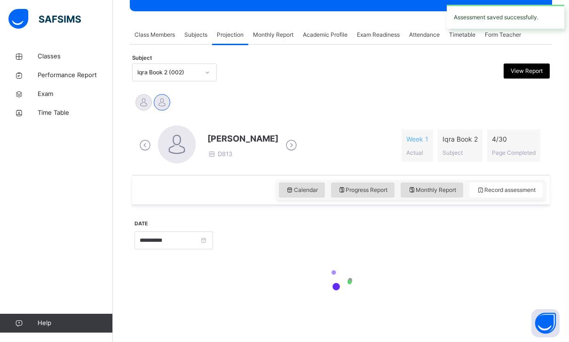
scroll to position [152, 0]
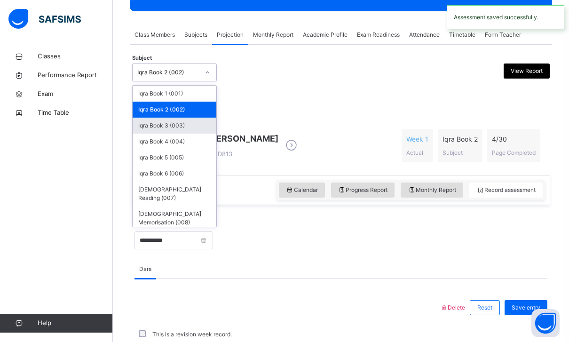
click at [151, 125] on div "Iqra Book 3 (003)" at bounding box center [175, 126] width 84 height 16
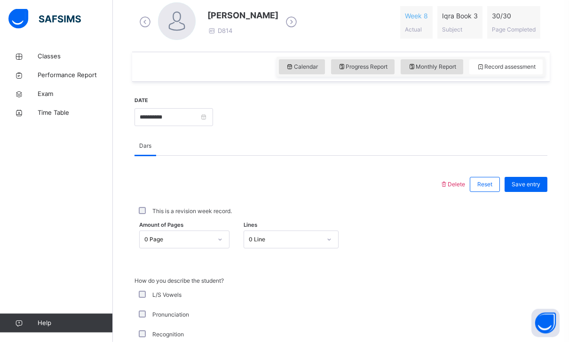
scroll to position [275, 0]
click at [286, 67] on icon at bounding box center [290, 67] width 8 height 8
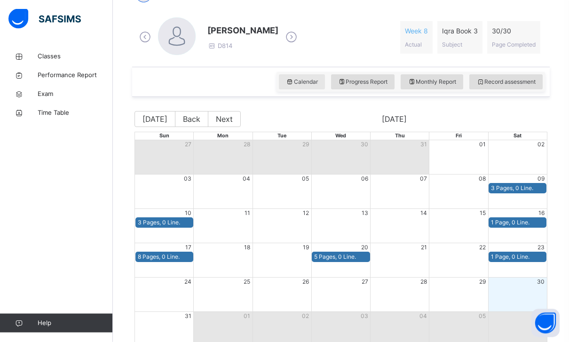
scroll to position [276, 0]
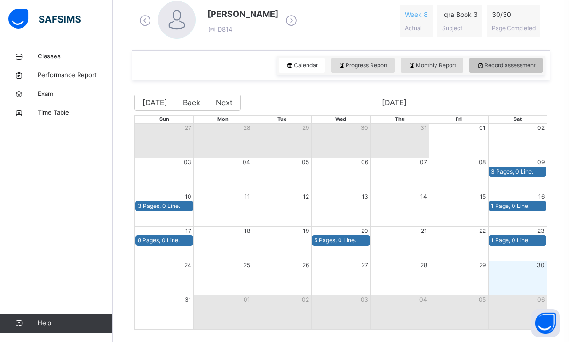
click at [526, 63] on span "Record assessment" at bounding box center [506, 65] width 59 height 8
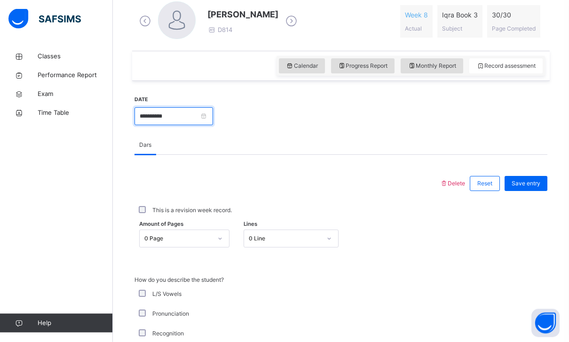
click at [213, 113] on input "**********" at bounding box center [174, 117] width 79 height 18
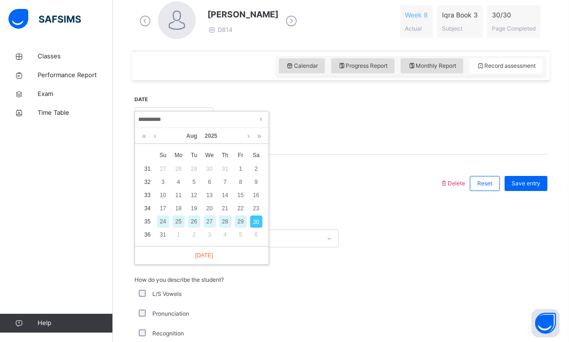
scroll to position [275, 0]
click at [164, 218] on div "24" at bounding box center [163, 222] width 12 height 12
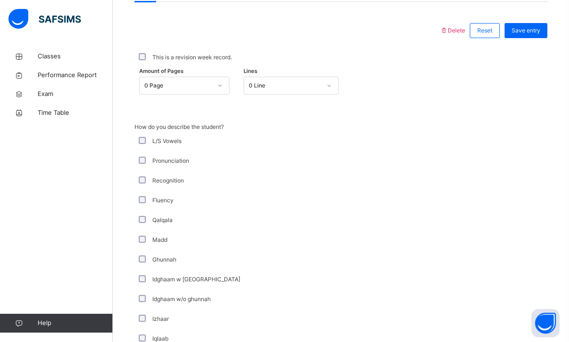
scroll to position [385, 0]
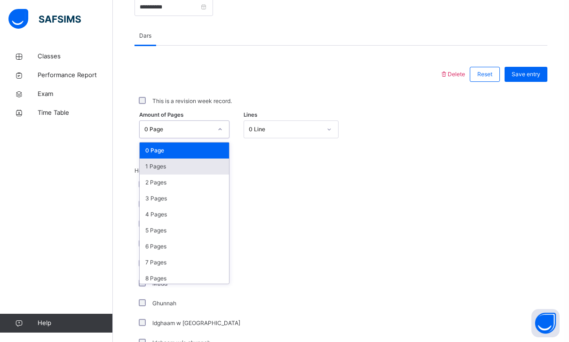
click at [152, 163] on div "1 Pages" at bounding box center [184, 167] width 89 height 16
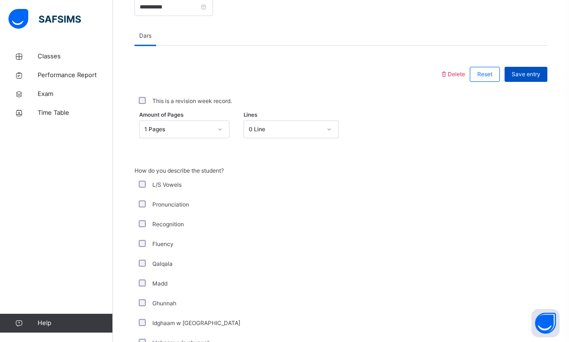
click at [519, 80] on div "Save entry" at bounding box center [526, 74] width 43 height 15
click at [524, 67] on div "Save entry" at bounding box center [526, 74] width 43 height 15
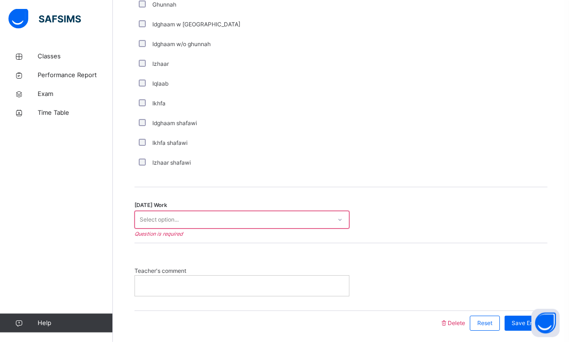
scroll to position [689, 0]
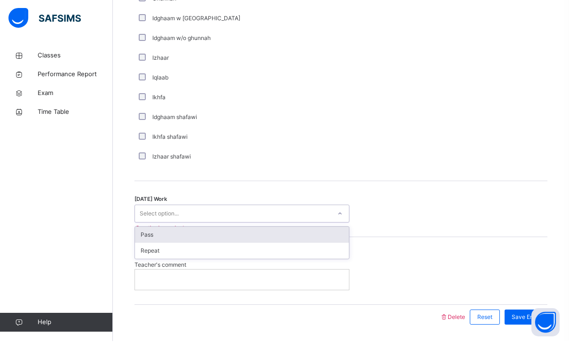
click at [151, 230] on div "Pass" at bounding box center [242, 236] width 214 height 16
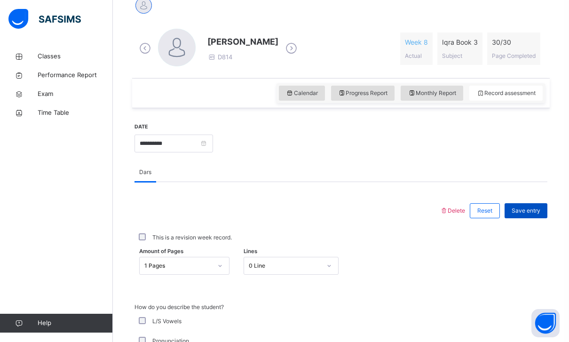
click at [520, 208] on span "Save entry" at bounding box center [526, 211] width 29 height 8
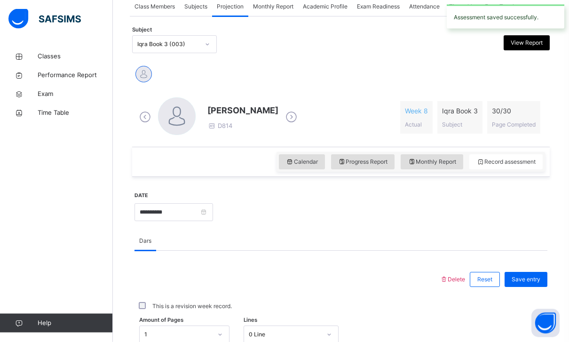
scroll to position [197, 0]
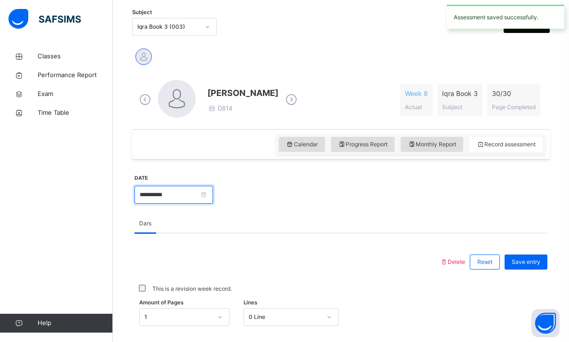
click at [213, 192] on input "**********" at bounding box center [174, 195] width 79 height 18
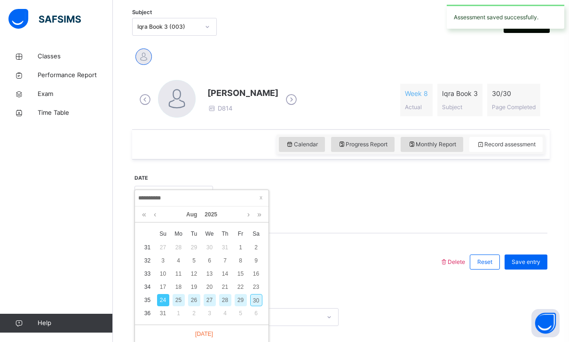
click at [209, 296] on div "27" at bounding box center [210, 300] width 12 height 12
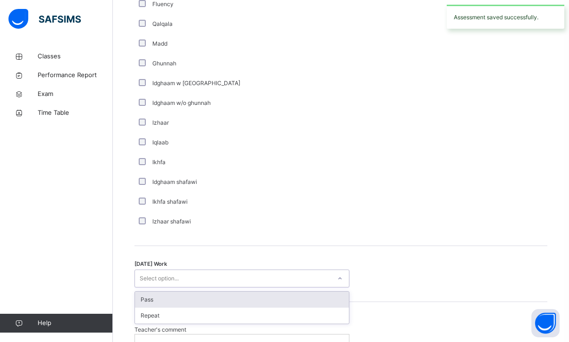
scroll to position [624, 0]
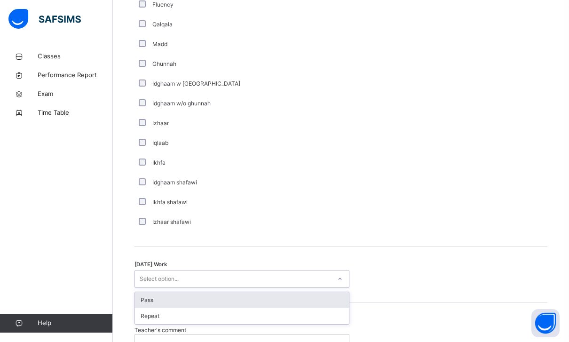
click at [154, 298] on div "Pass" at bounding box center [242, 300] width 214 height 16
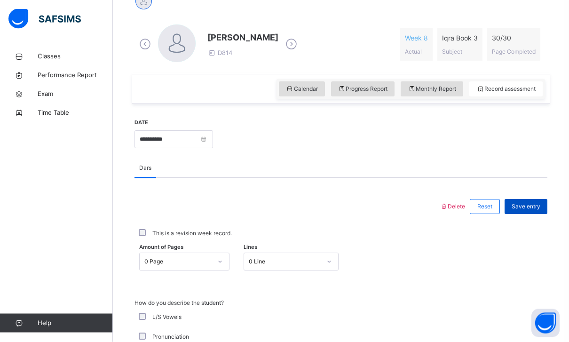
click at [532, 209] on span "Save entry" at bounding box center [526, 207] width 29 height 8
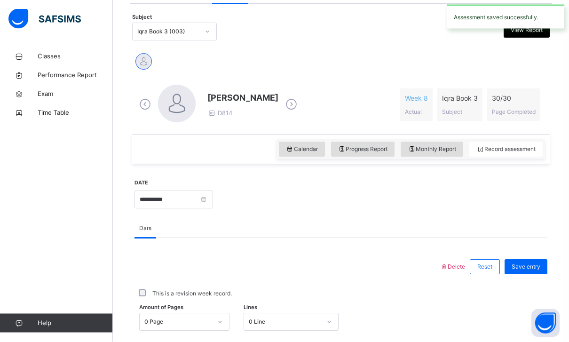
scroll to position [248, 0]
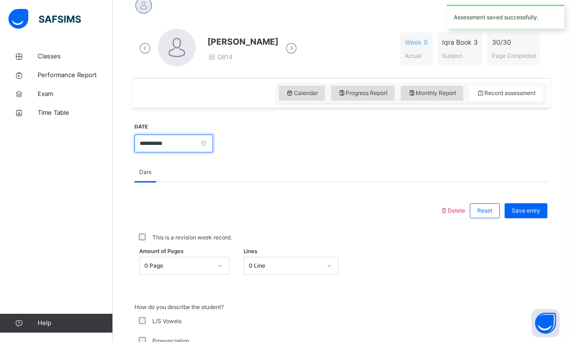
click at [213, 147] on input "**********" at bounding box center [174, 144] width 79 height 18
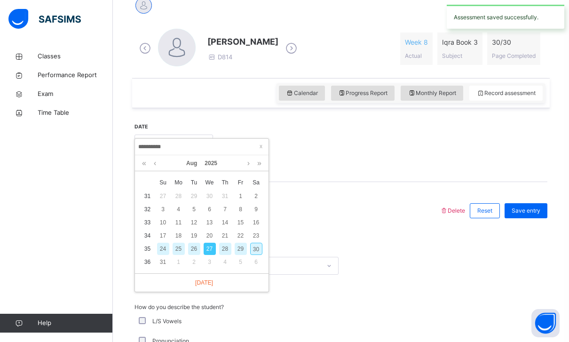
click at [256, 242] on td "30" at bounding box center [256, 248] width 16 height 13
type input "**********"
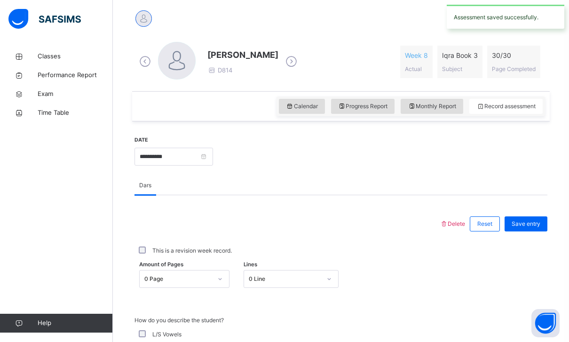
scroll to position [370, 0]
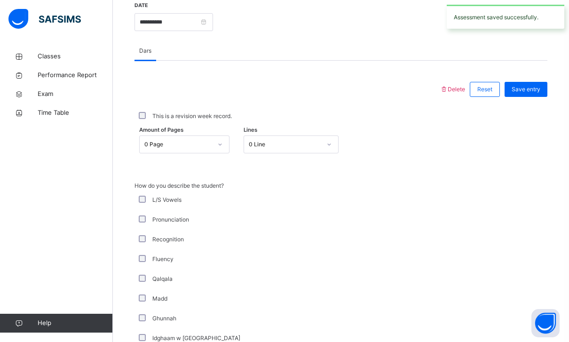
click at [492, 256] on div "How do you describe the student? L/S Vowels Pronunciation Recognition Fluency Q…" at bounding box center [341, 334] width 413 height 305
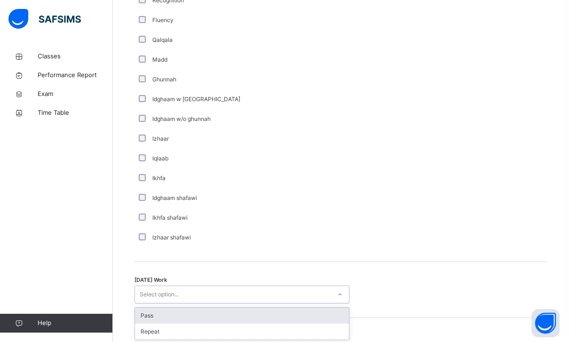
click at [143, 313] on div "Pass" at bounding box center [242, 316] width 214 height 16
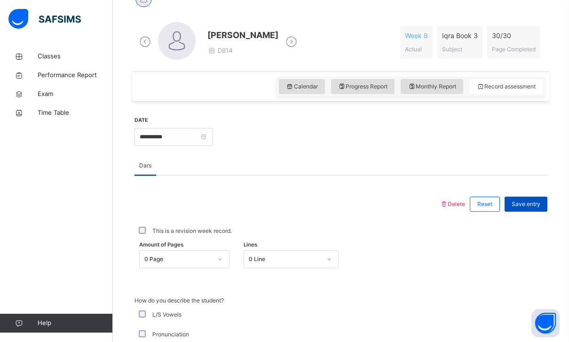
click at [537, 197] on div "Save entry" at bounding box center [526, 204] width 43 height 15
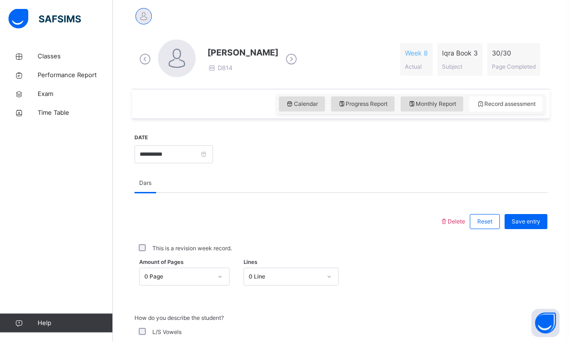
scroll to position [241, 0]
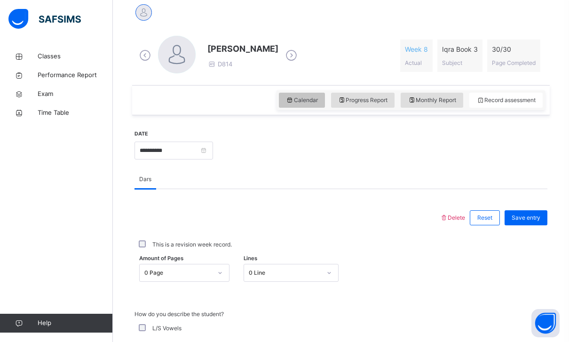
click at [286, 103] on icon at bounding box center [290, 100] width 8 height 8
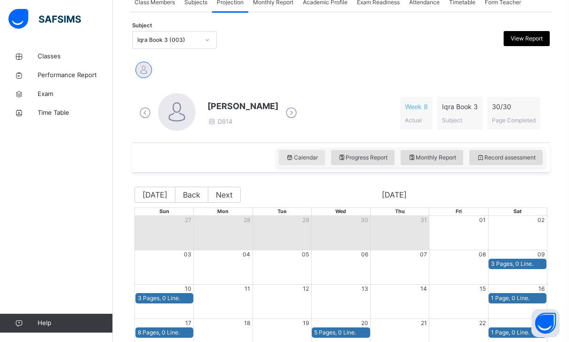
scroll to position [116, 0]
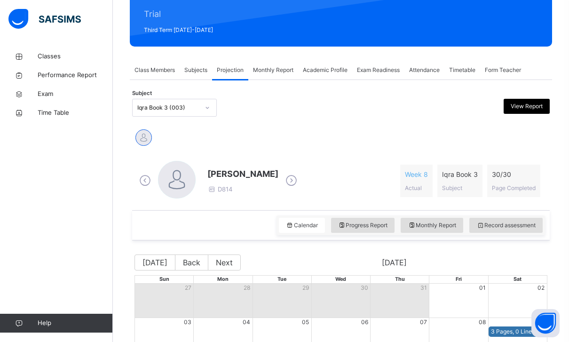
click at [169, 110] on div "Iqra Book 3 (003)" at bounding box center [168, 108] width 62 height 8
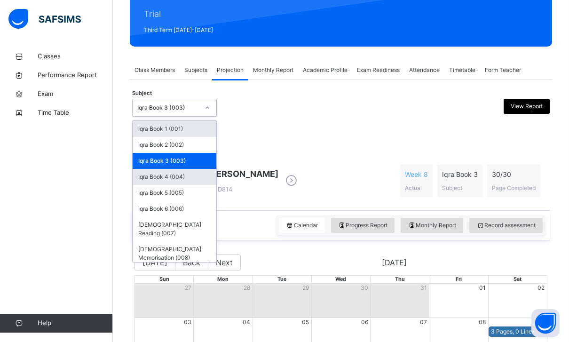
click at [152, 178] on div "Iqra Book 4 (004)" at bounding box center [175, 177] width 84 height 16
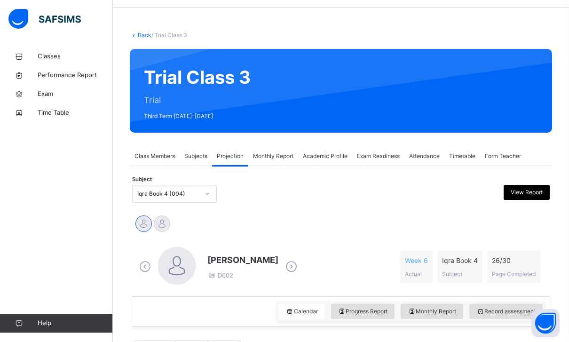
scroll to position [276, 0]
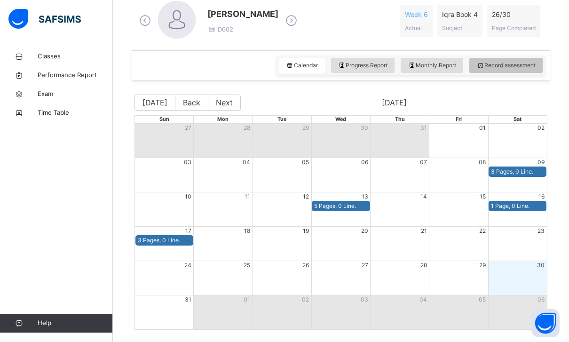
click at [535, 63] on span "Record assessment" at bounding box center [506, 65] width 59 height 8
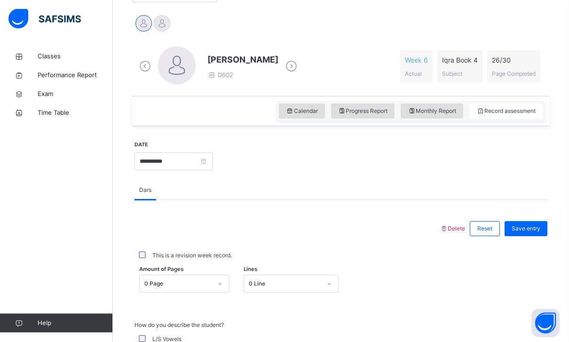
scroll to position [234, 0]
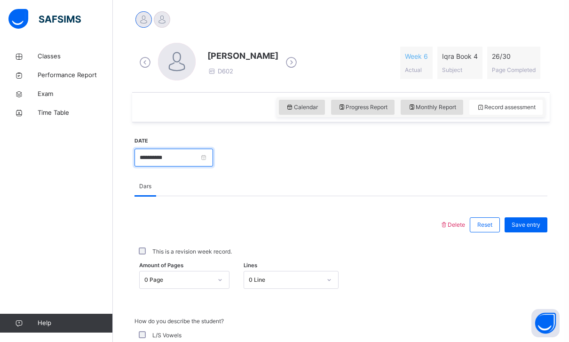
click at [213, 155] on input "**********" at bounding box center [174, 158] width 79 height 18
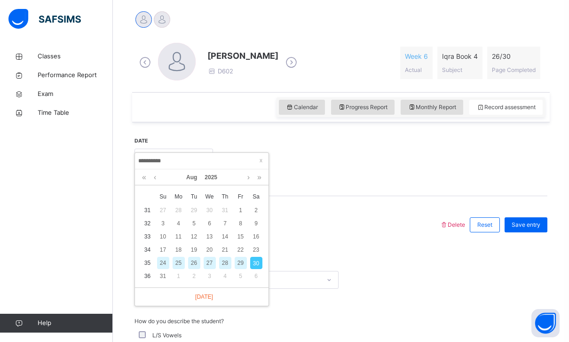
click at [326, 98] on div "Calendar Progress Report Monthly Report Record assessment" at bounding box center [411, 107] width 269 height 20
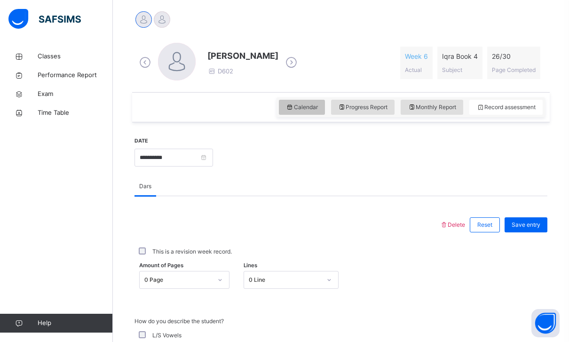
click at [298, 112] on div "Calendar" at bounding box center [302, 107] width 46 height 15
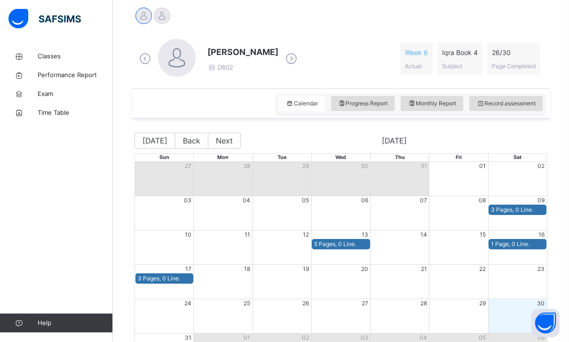
scroll to position [276, 0]
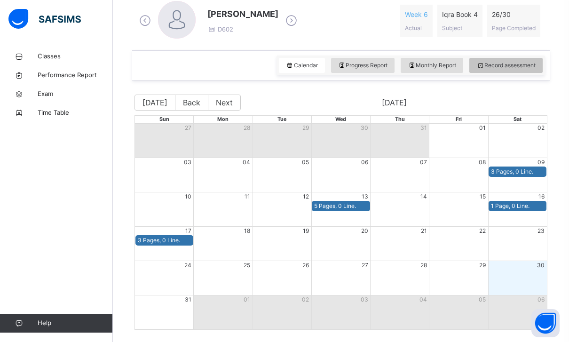
click at [494, 64] on span "Record assessment" at bounding box center [506, 65] width 59 height 8
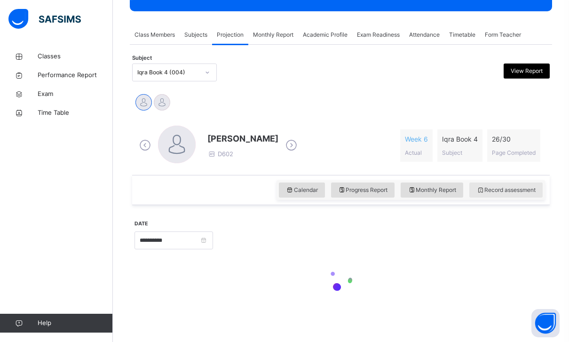
scroll to position [81, 0]
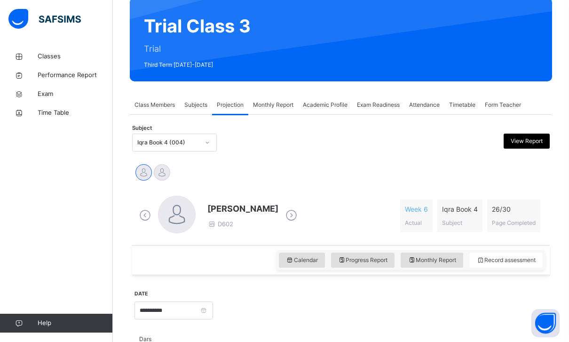
click at [168, 162] on div "[PERSON_NAME] [PERSON_NAME]" at bounding box center [341, 173] width 418 height 25
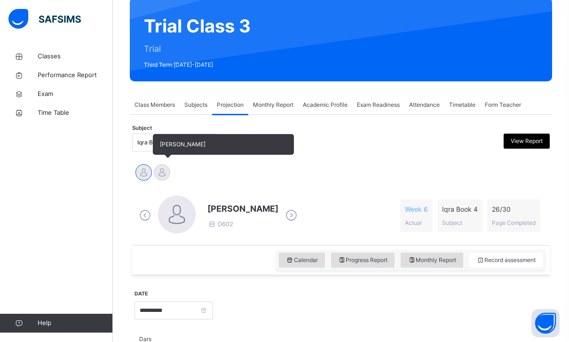
click at [163, 173] on div at bounding box center [162, 172] width 16 height 16
click at [150, 168] on div at bounding box center [144, 172] width 16 height 16
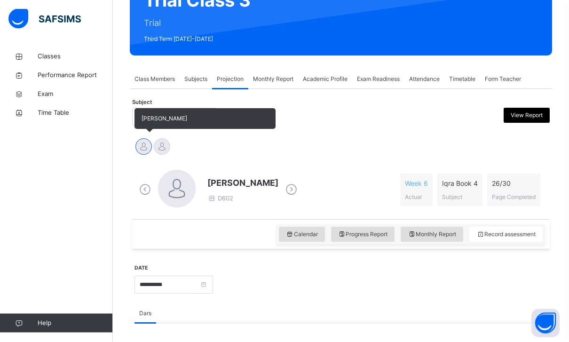
scroll to position [107, 0]
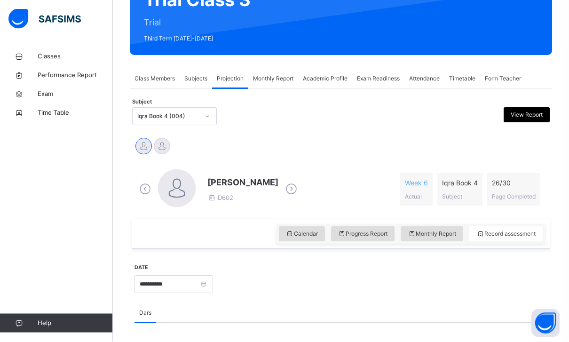
click at [152, 81] on span "Class Members" at bounding box center [155, 79] width 40 height 8
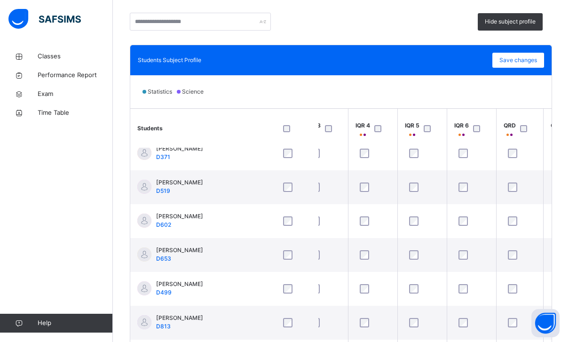
scroll to position [46, 119]
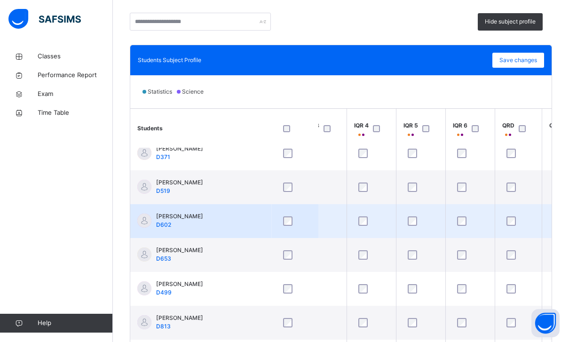
click at [422, 215] on div at bounding box center [421, 221] width 35 height 20
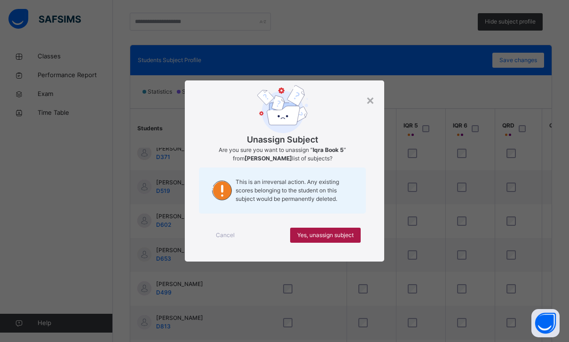
click at [351, 239] on span "Yes, unassign subject" at bounding box center [325, 235] width 56 height 8
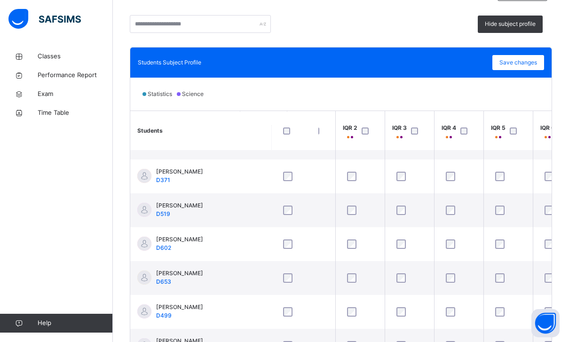
scroll to position [25, 32]
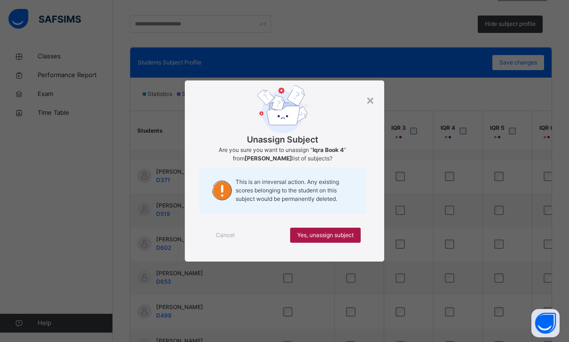
click at [349, 239] on span "Yes, unassign subject" at bounding box center [325, 235] width 56 height 8
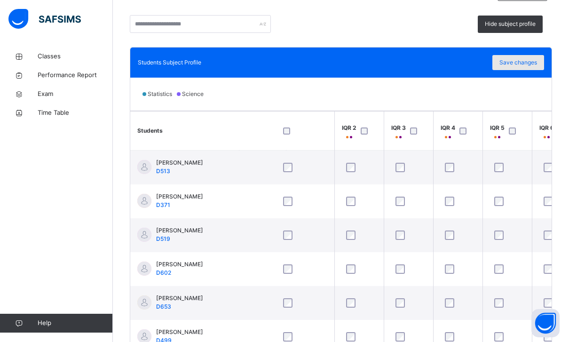
click at [529, 65] on span "Save changes" at bounding box center [519, 62] width 38 height 8
click at [519, 63] on span "Save changes" at bounding box center [519, 62] width 38 height 8
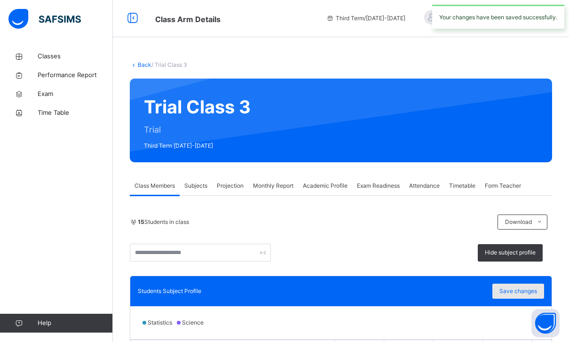
scroll to position [0, 0]
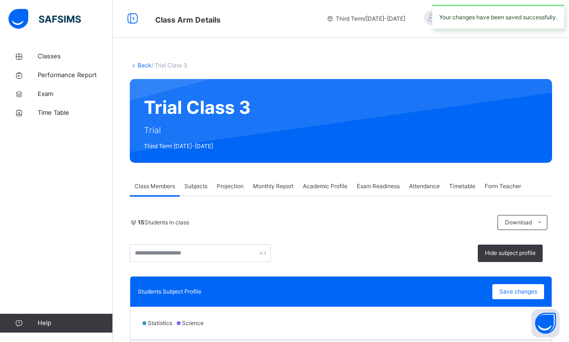
click at [243, 186] on span "Projection" at bounding box center [230, 186] width 27 height 8
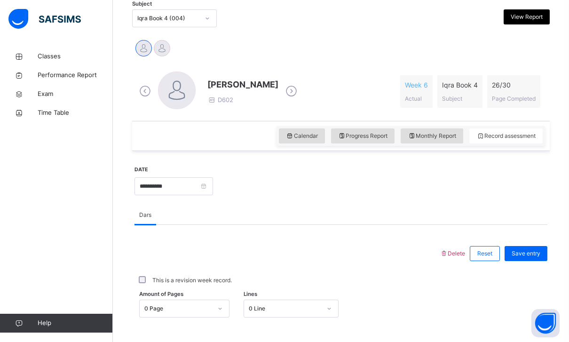
scroll to position [230, 0]
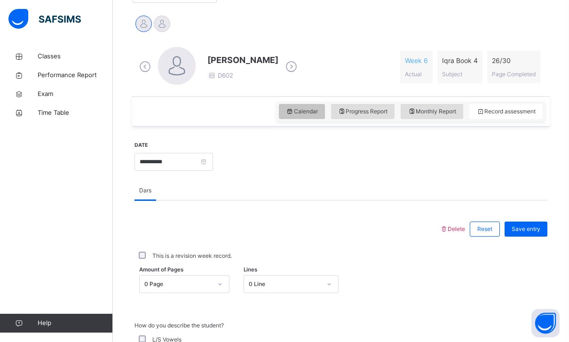
click at [302, 110] on span "Calendar" at bounding box center [302, 111] width 32 height 8
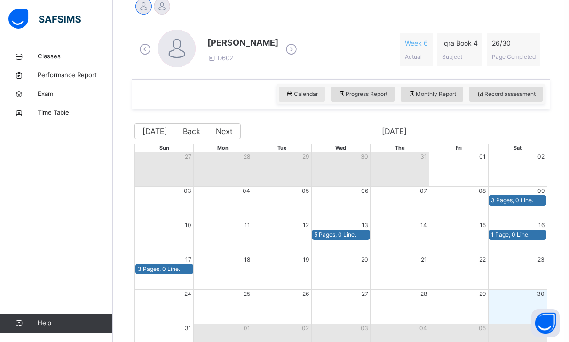
scroll to position [276, 0]
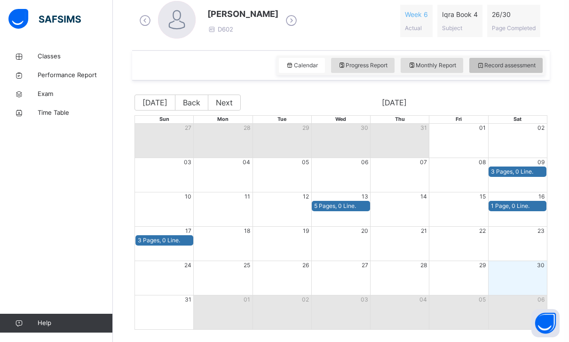
click at [540, 64] on div "Record assessment" at bounding box center [506, 65] width 73 height 15
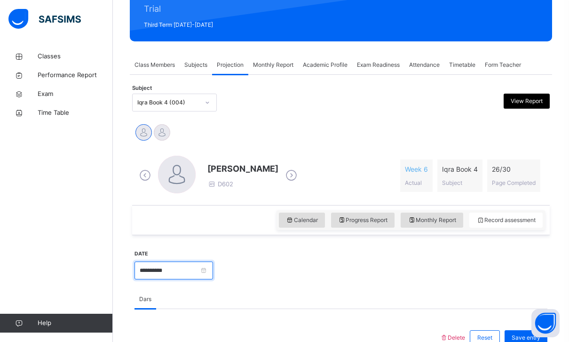
click at [213, 265] on input "**********" at bounding box center [174, 271] width 79 height 18
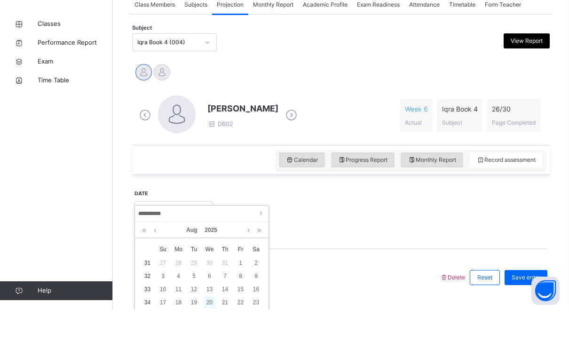
click at [212, 329] on div "20" at bounding box center [210, 335] width 12 height 12
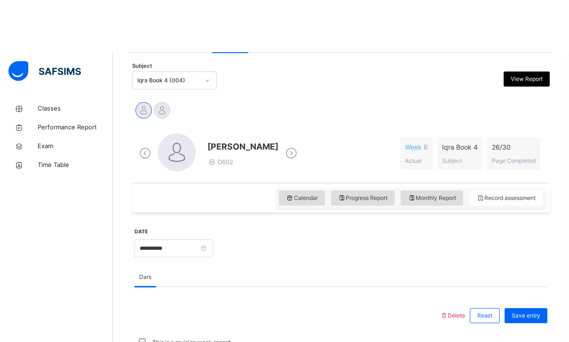
scroll to position [275, 0]
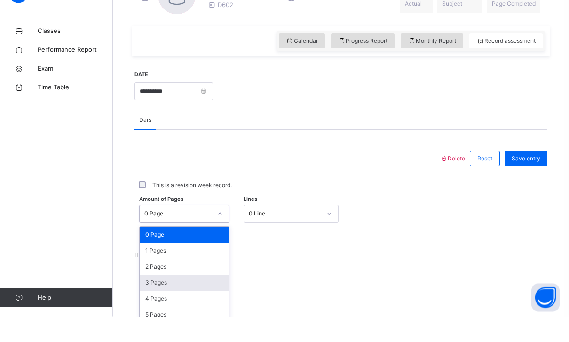
click at [146, 301] on div "3 Pages" at bounding box center [184, 309] width 89 height 16
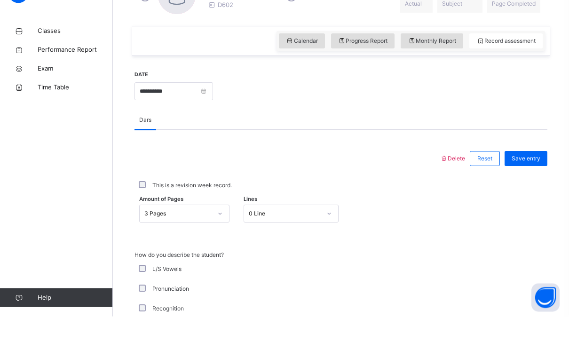
scroll to position [301, 0]
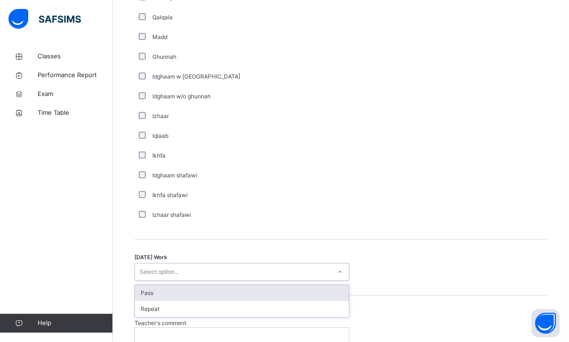
click at [144, 288] on div "Pass" at bounding box center [242, 293] width 214 height 16
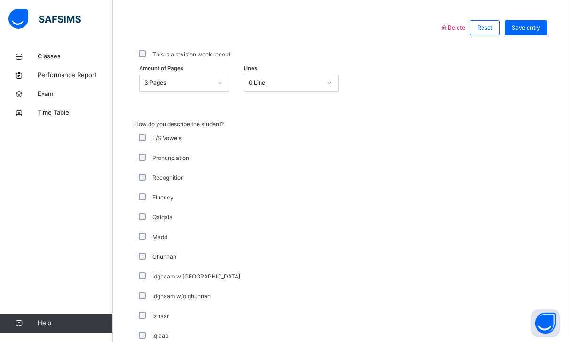
scroll to position [186, 0]
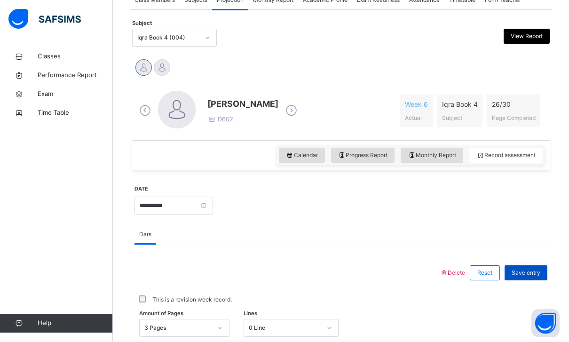
click at [538, 273] on span "Save entry" at bounding box center [526, 273] width 29 height 8
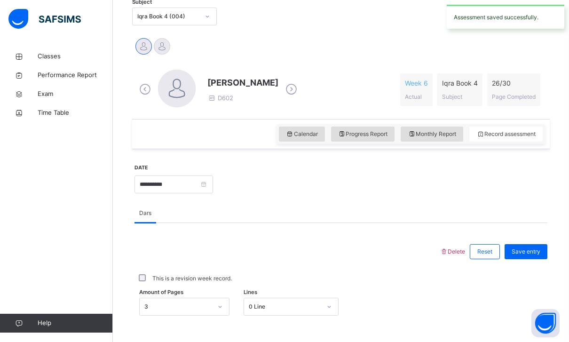
scroll to position [216, 0]
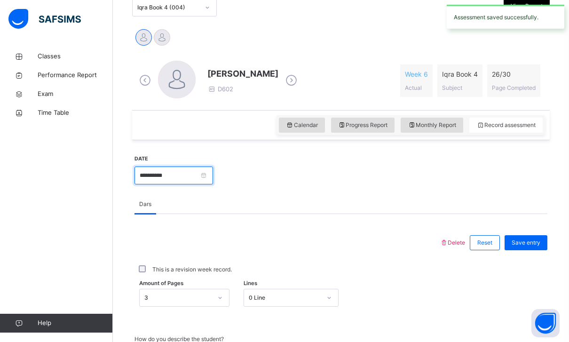
click at [213, 178] on input "**********" at bounding box center [174, 176] width 79 height 18
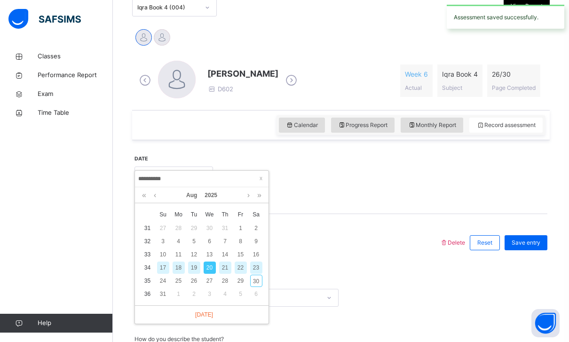
click at [256, 262] on div "23" at bounding box center [256, 268] width 12 height 12
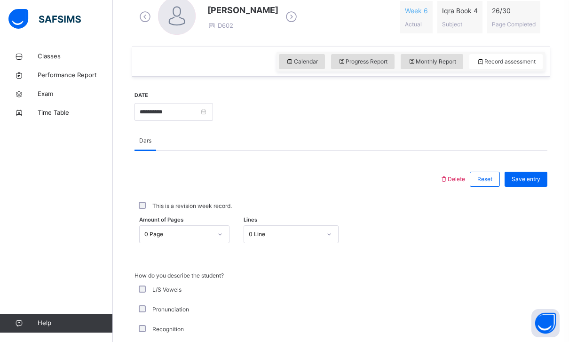
scroll to position [347, 0]
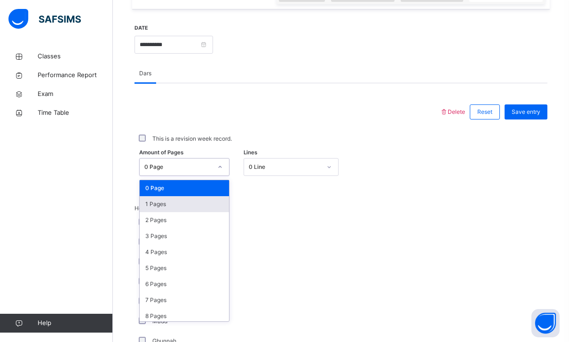
click at [152, 202] on div "1 Pages" at bounding box center [184, 204] width 89 height 16
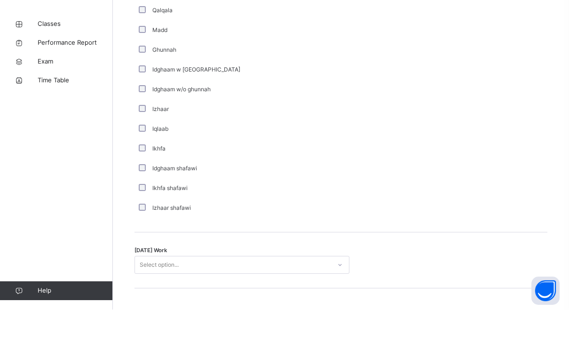
scroll to position [670, 0]
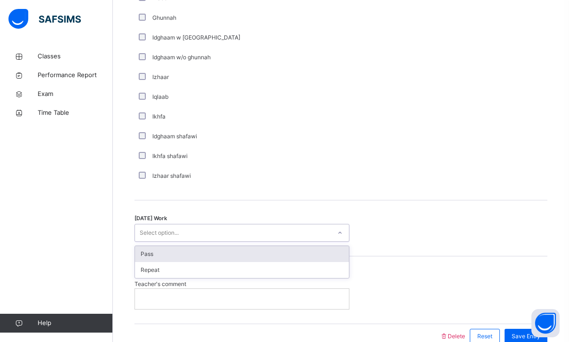
click at [140, 250] on div "Pass" at bounding box center [242, 254] width 214 height 16
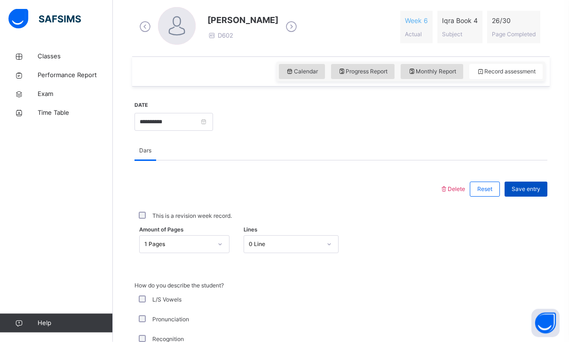
click at [542, 184] on div "Save entry" at bounding box center [526, 189] width 43 height 15
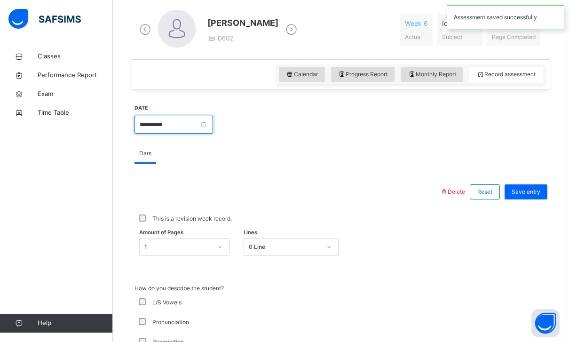
click at [211, 127] on input "**********" at bounding box center [174, 125] width 79 height 18
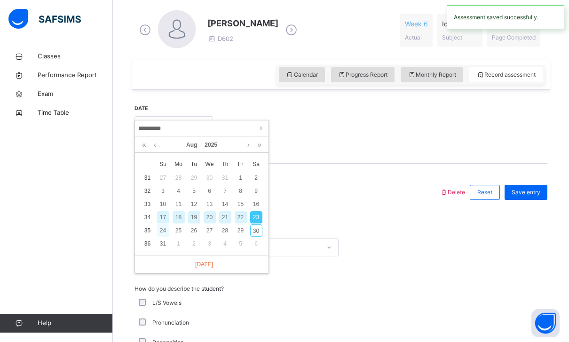
click at [161, 230] on div "24" at bounding box center [163, 230] width 12 height 12
type input "**********"
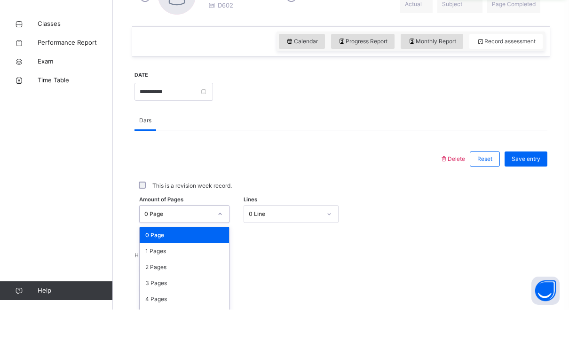
scroll to position [268, 0]
click at [149, 275] on div "1 Pages" at bounding box center [184, 283] width 89 height 16
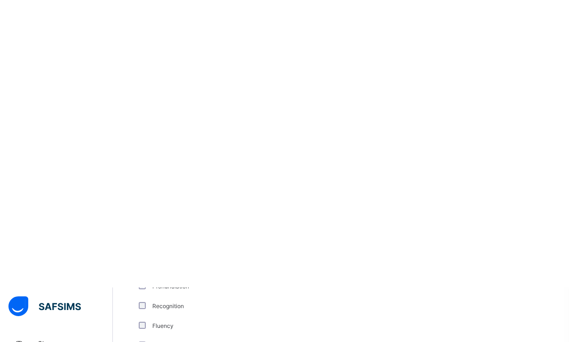
scroll to position [592, 0]
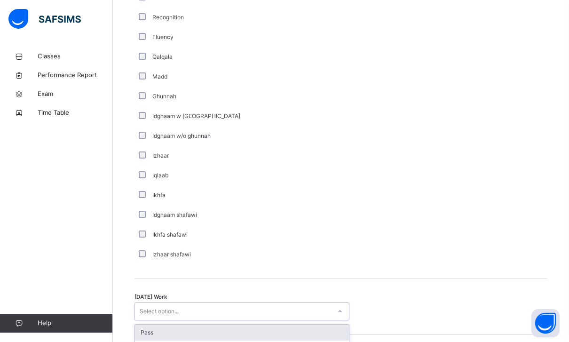
click at [148, 327] on div "Pass" at bounding box center [242, 333] width 214 height 16
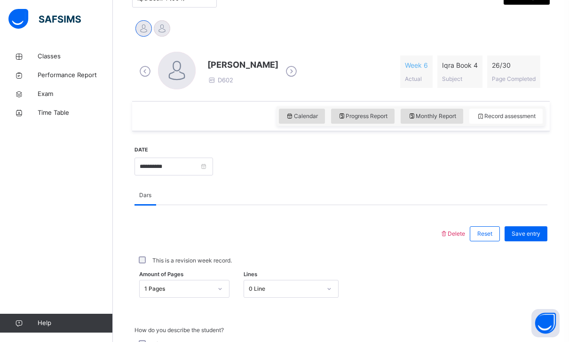
scroll to position [223, 0]
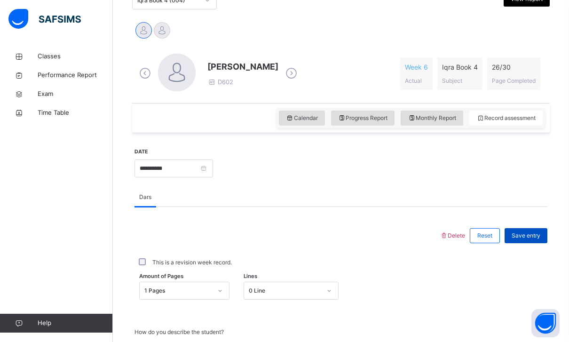
click at [519, 233] on span "Save entry" at bounding box center [526, 235] width 29 height 8
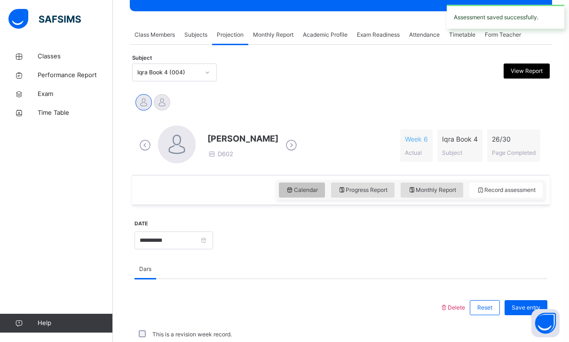
click at [286, 189] on icon at bounding box center [290, 190] width 8 height 8
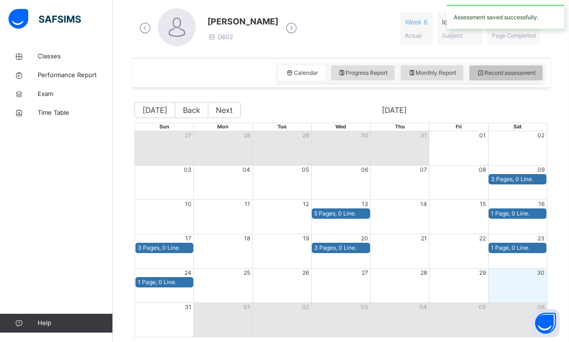
click at [511, 71] on span "Record assessment" at bounding box center [506, 73] width 59 height 8
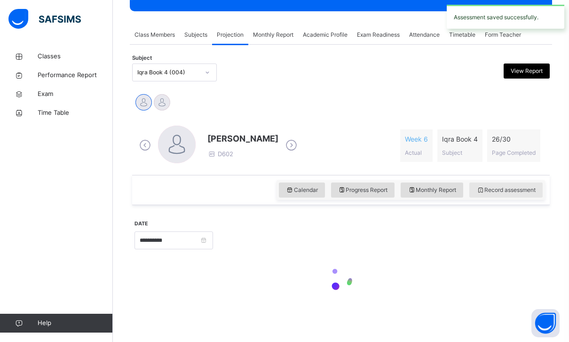
scroll to position [121, 0]
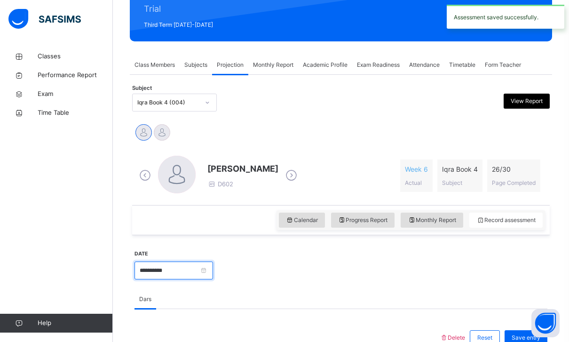
click at [213, 272] on input "**********" at bounding box center [174, 271] width 79 height 18
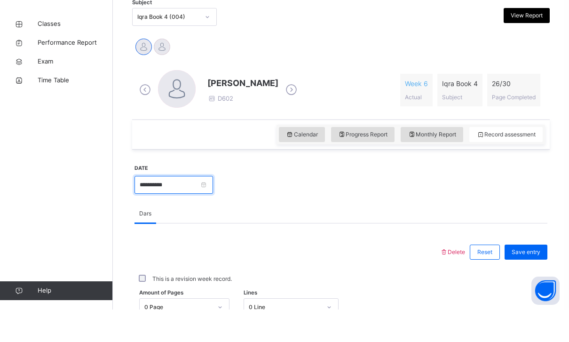
click at [191, 208] on input "**********" at bounding box center [174, 217] width 79 height 18
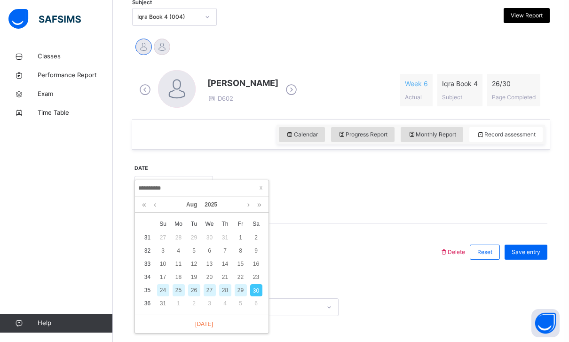
click at [210, 289] on div "27" at bounding box center [210, 290] width 12 height 12
type input "**********"
